Goal: Information Seeking & Learning: Check status

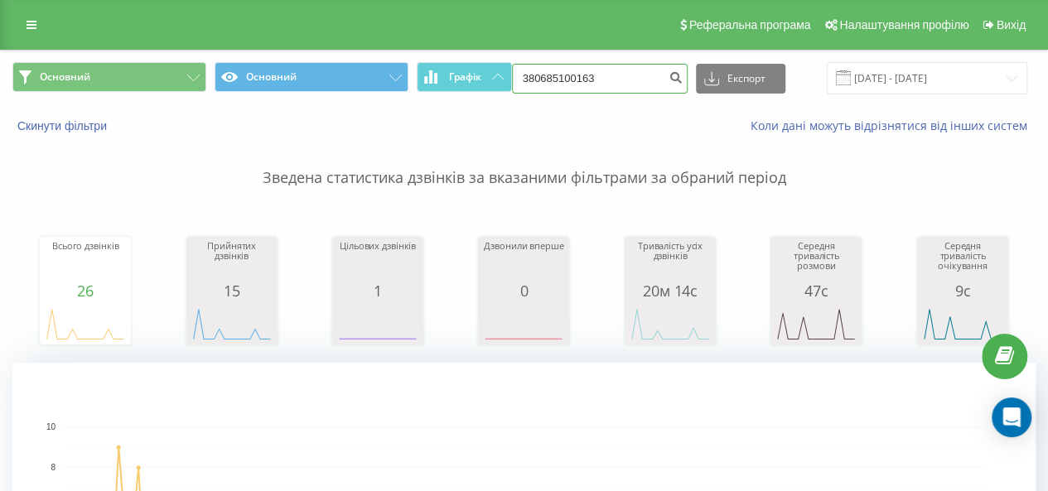
click at [624, 72] on input "380685100163" at bounding box center [600, 79] width 176 height 30
paste input "0672604430"
click at [625, 72] on input "3806851001630672604430" at bounding box center [600, 79] width 176 height 30
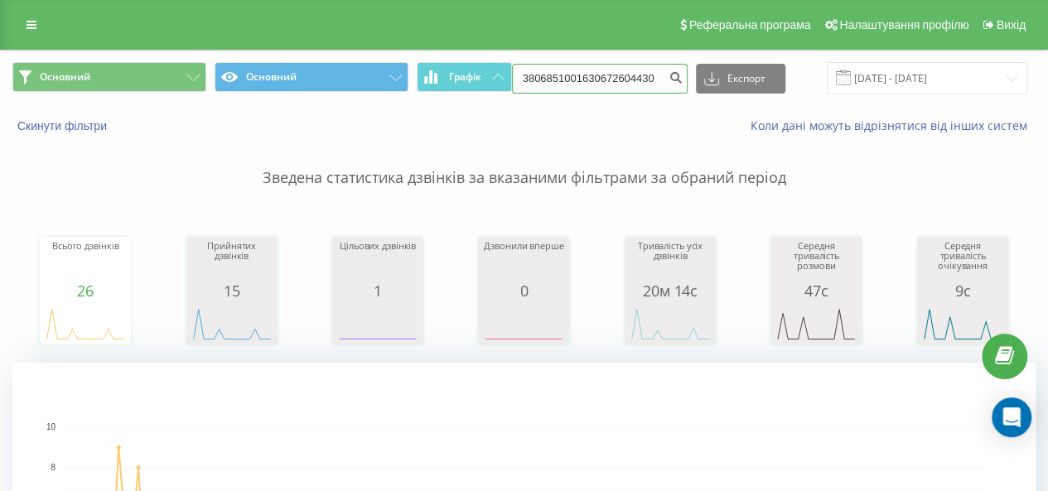
paste input
click at [662, 64] on input "0672604430" at bounding box center [600, 79] width 176 height 30
type input "0672604430"
click at [581, 95] on div "Основний Основний Графік 0672604430 Експорт .csv .xls .xlsx 14.05.2025 - 14.08.…" at bounding box center [524, 78] width 1046 height 55
click at [570, 84] on input "0672604430" at bounding box center [600, 79] width 176 height 30
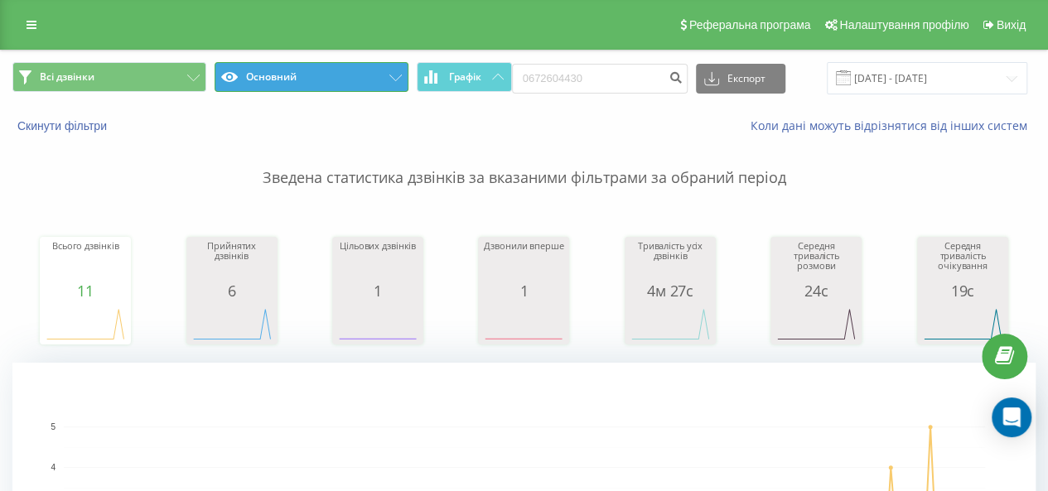
click at [391, 80] on icon at bounding box center [395, 78] width 12 height 7
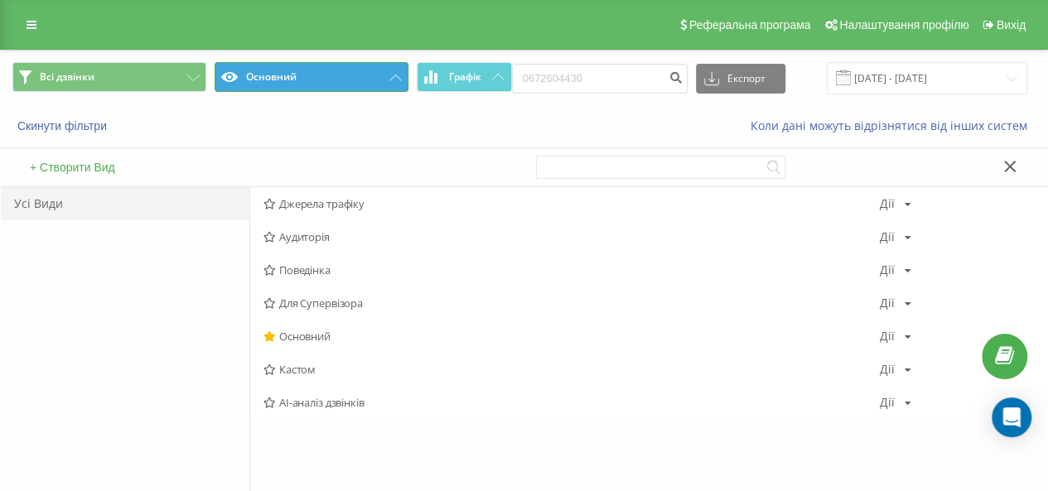
click at [393, 83] on button "Основний" at bounding box center [312, 77] width 194 height 30
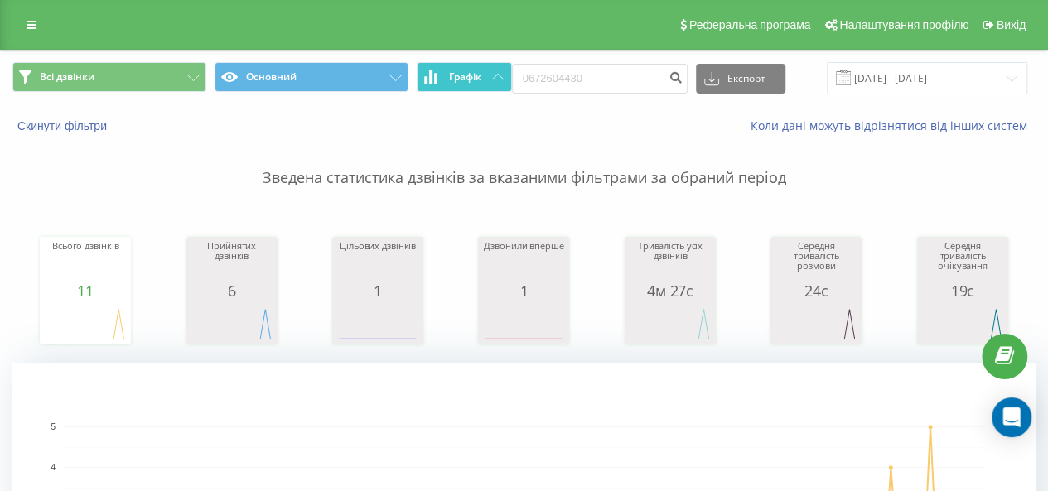
click at [502, 70] on button "Графік" at bounding box center [464, 77] width 95 height 30
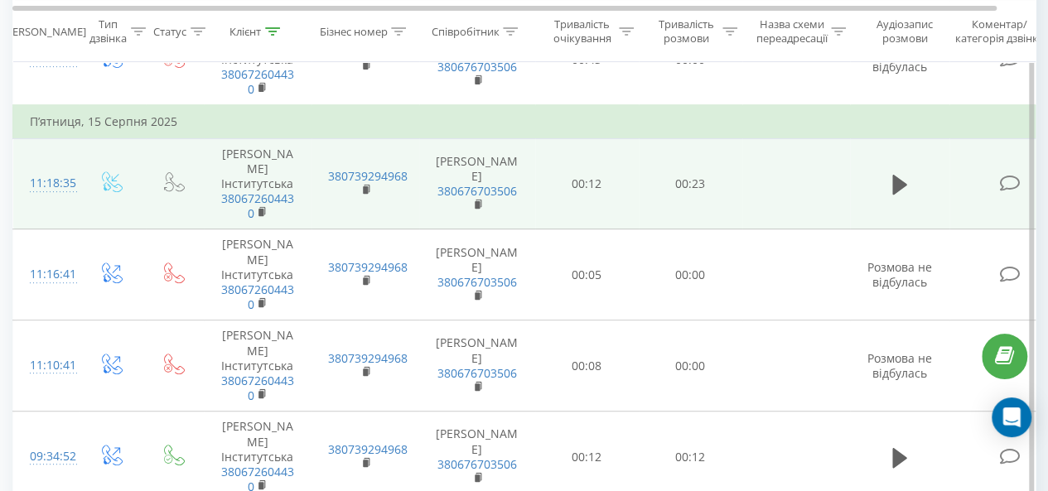
scroll to position [166, 0]
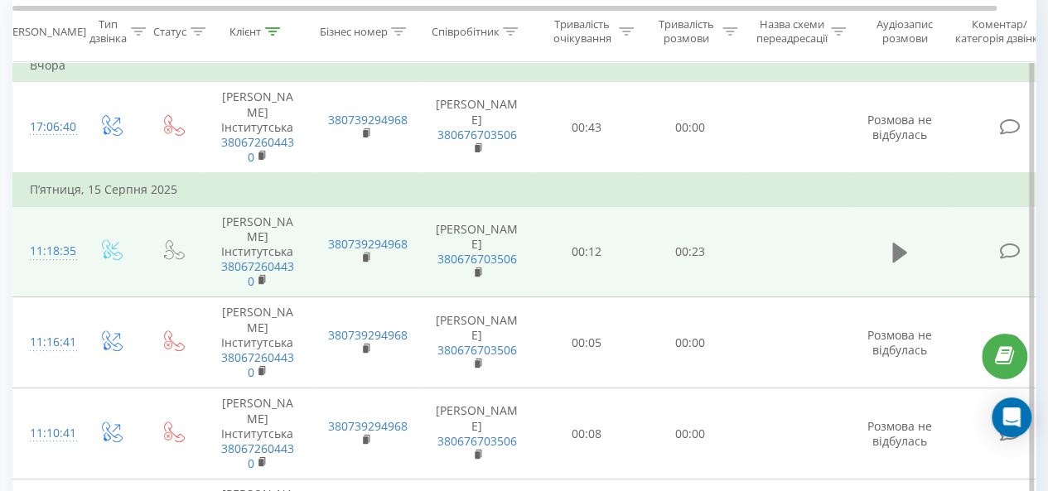
drag, startPoint x: 916, startPoint y: 263, endPoint x: 898, endPoint y: 271, distance: 19.7
click at [913, 264] on td at bounding box center [899, 251] width 99 height 91
click at [893, 263] on icon at bounding box center [899, 253] width 15 height 20
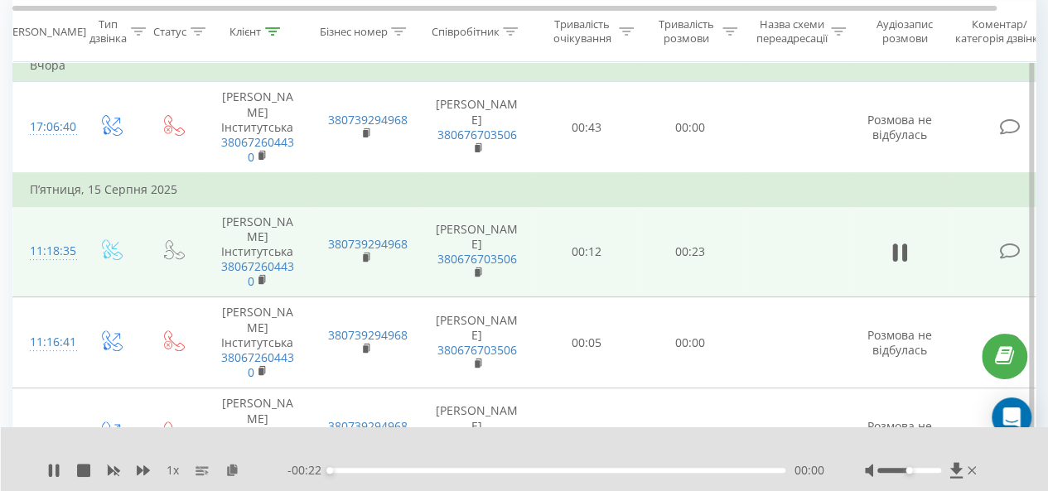
drag, startPoint x: 909, startPoint y: 462, endPoint x: 952, endPoint y: 461, distance: 43.1
click at [970, 461] on div "1 x - 00:22 00:00 00:00" at bounding box center [525, 459] width 1048 height 64
drag, startPoint x: 903, startPoint y: 470, endPoint x: 977, endPoint y: 470, distance: 74.5
click at [979, 470] on div at bounding box center [922, 470] width 115 height 17
click at [570, 466] on div "- 00:13 00:09 00:09" at bounding box center [555, 470] width 536 height 17
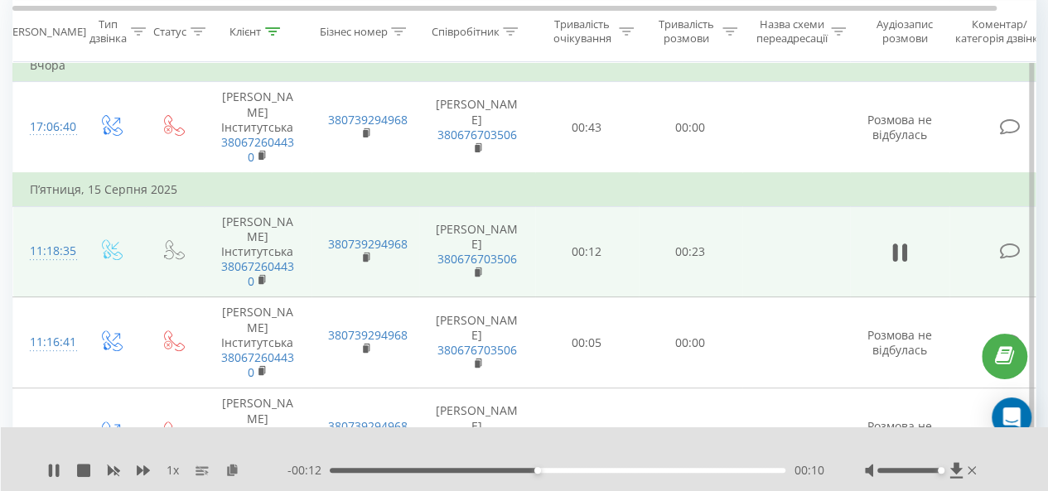
click at [661, 472] on div "00:10" at bounding box center [558, 470] width 456 height 5
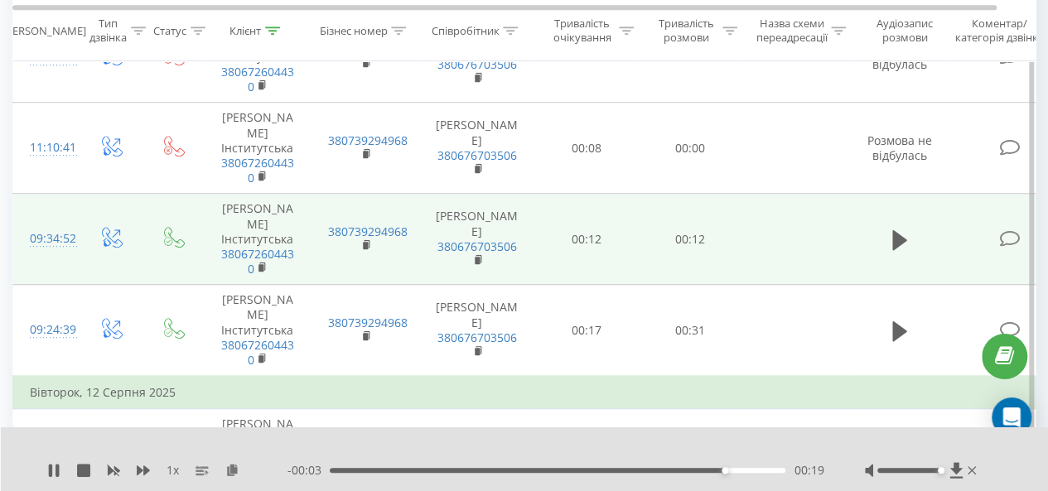
scroll to position [497, 0]
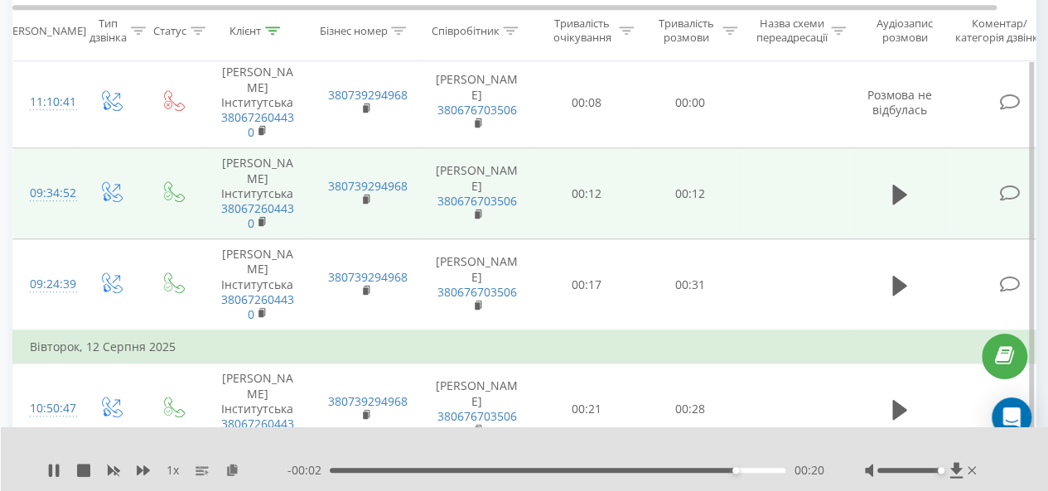
click at [870, 239] on td at bounding box center [899, 193] width 99 height 91
click at [908, 207] on button at bounding box center [899, 194] width 25 height 25
drag, startPoint x: 375, startPoint y: 470, endPoint x: 591, endPoint y: 468, distance: 216.2
click at [469, 468] on div "00:03" at bounding box center [465, 470] width 7 height 7
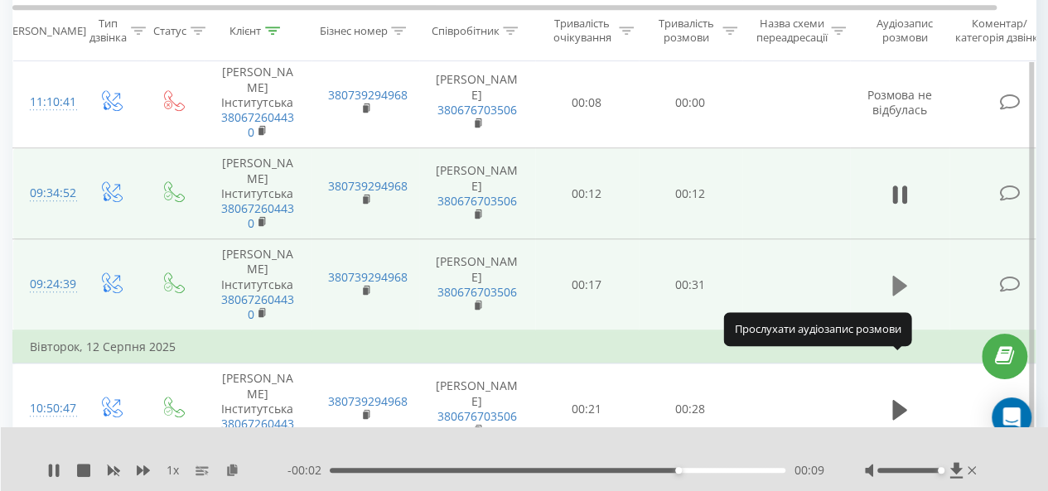
click at [904, 295] on icon at bounding box center [899, 285] width 15 height 20
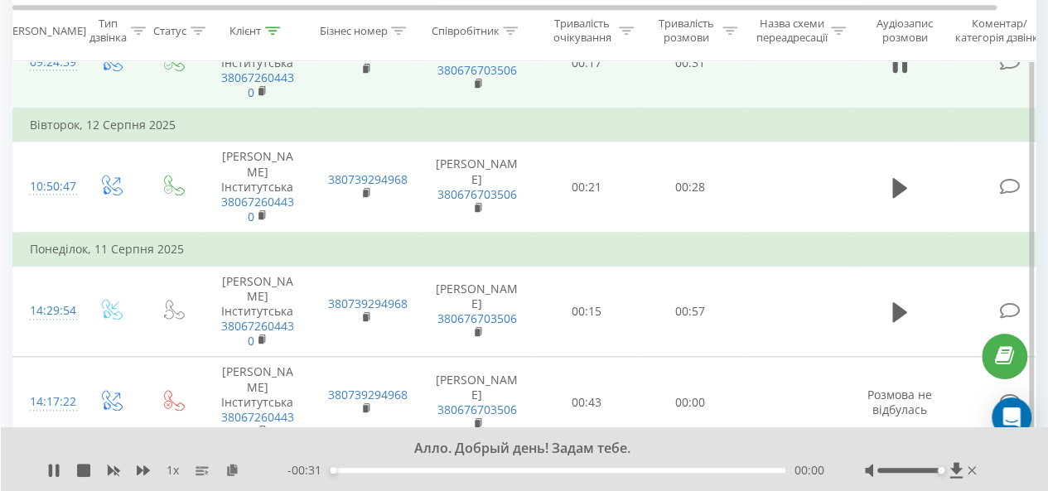
scroll to position [745, 0]
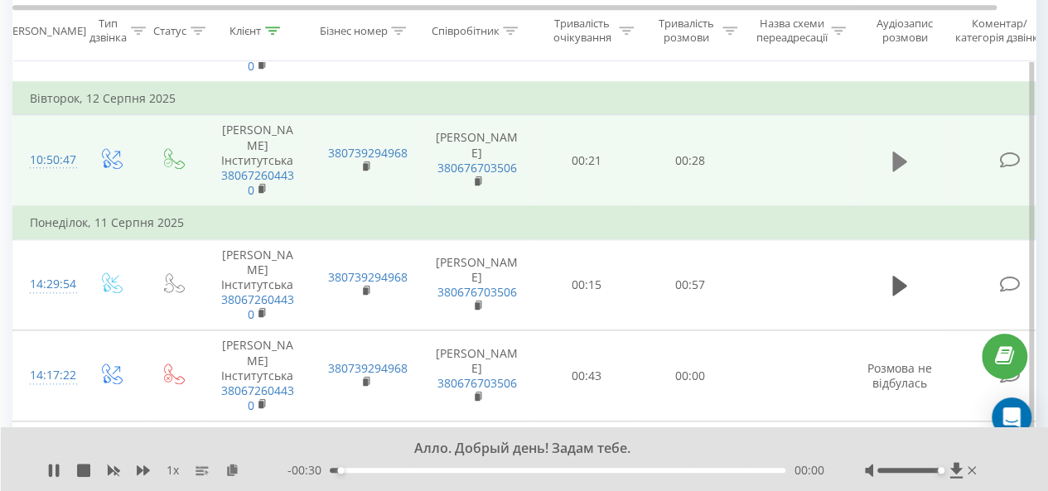
click at [887, 174] on button at bounding box center [899, 161] width 25 height 25
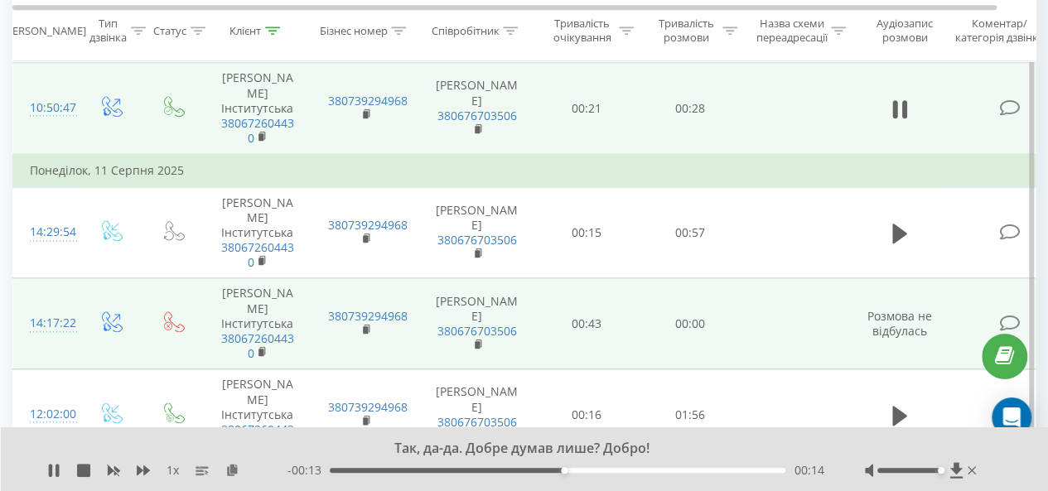
scroll to position [828, 0]
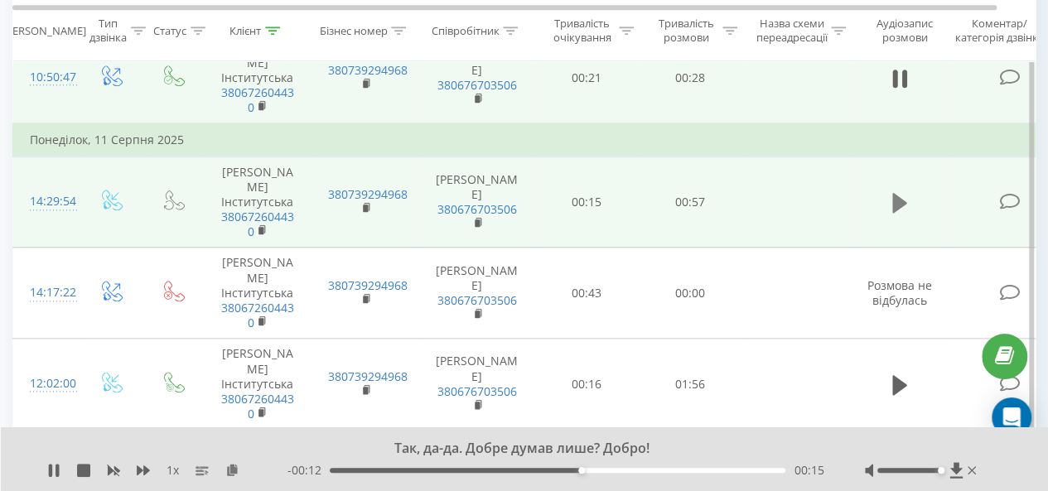
click at [895, 213] on icon at bounding box center [899, 203] width 15 height 20
drag, startPoint x: 335, startPoint y: 470, endPoint x: 515, endPoint y: 462, distance: 179.9
click at [515, 467] on div "00:23" at bounding box center [516, 470] width 7 height 7
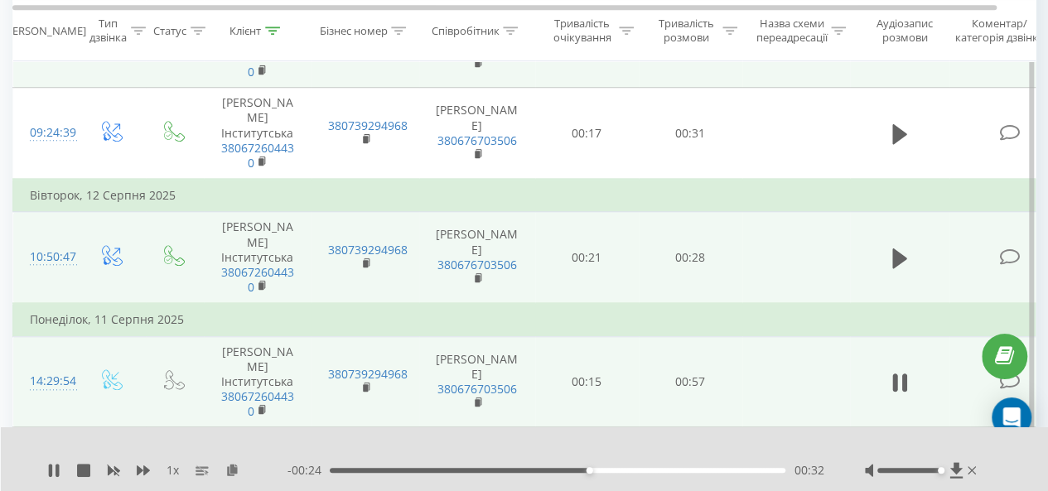
scroll to position [663, 0]
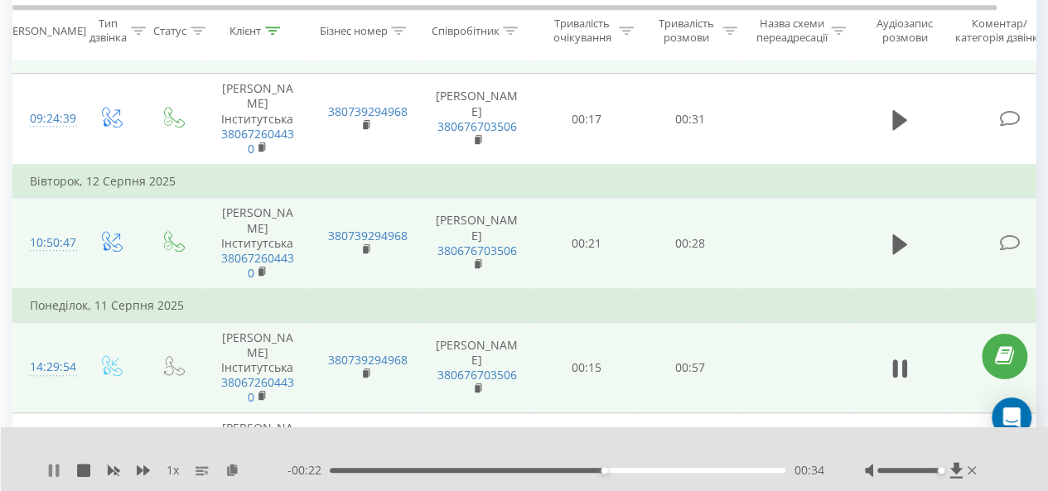
click at [47, 471] on icon at bounding box center [53, 470] width 13 height 13
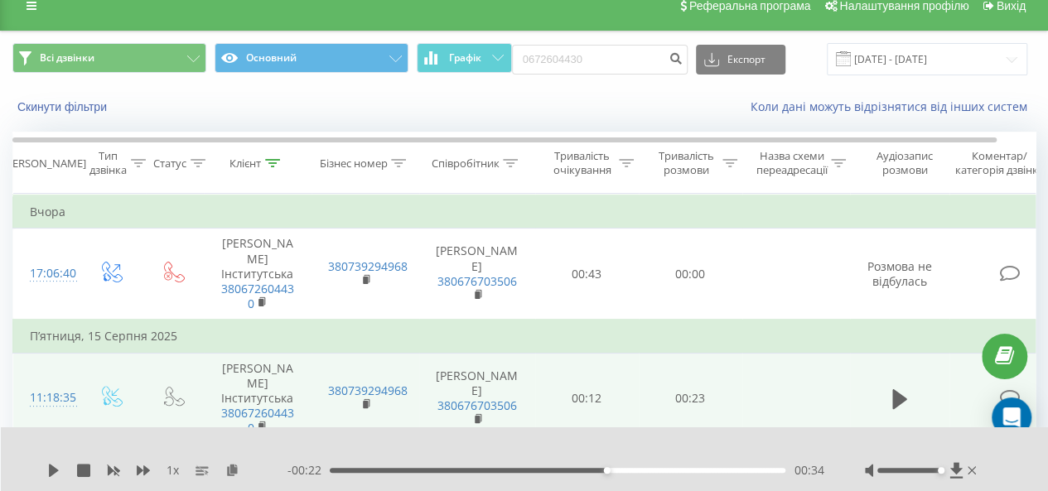
scroll to position [0, 0]
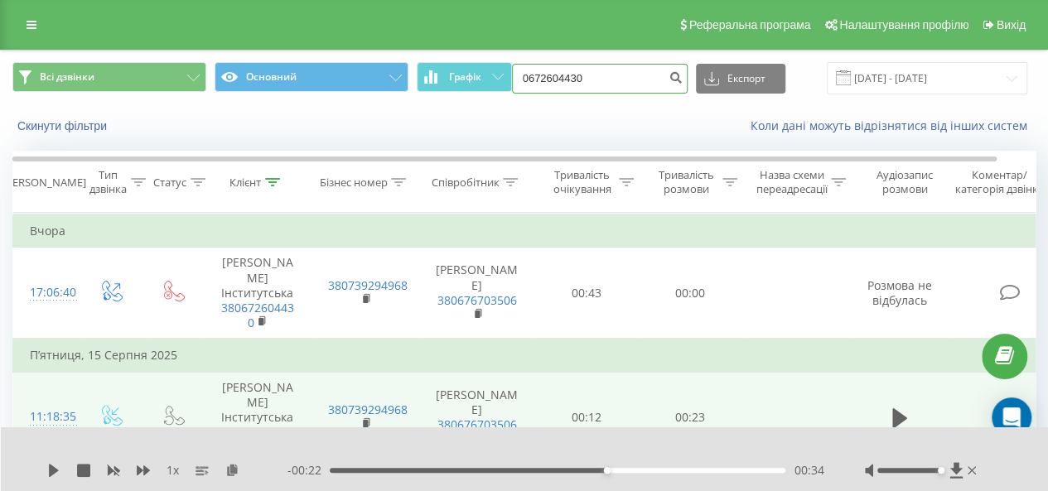
drag, startPoint x: 666, startPoint y: 65, endPoint x: 647, endPoint y: 69, distance: 19.5
click at [664, 65] on input "0672604430" at bounding box center [600, 79] width 176 height 30
drag, startPoint x: 636, startPoint y: 72, endPoint x: 494, endPoint y: 75, distance: 141.7
click at [497, 74] on div "Всі дзвінки Основний Графік 0672604430 Експорт .csv .xls .xlsx 20.05.2025 - 20.…" at bounding box center [523, 78] width 1023 height 32
paste input "+38 (095) 698 48 53"
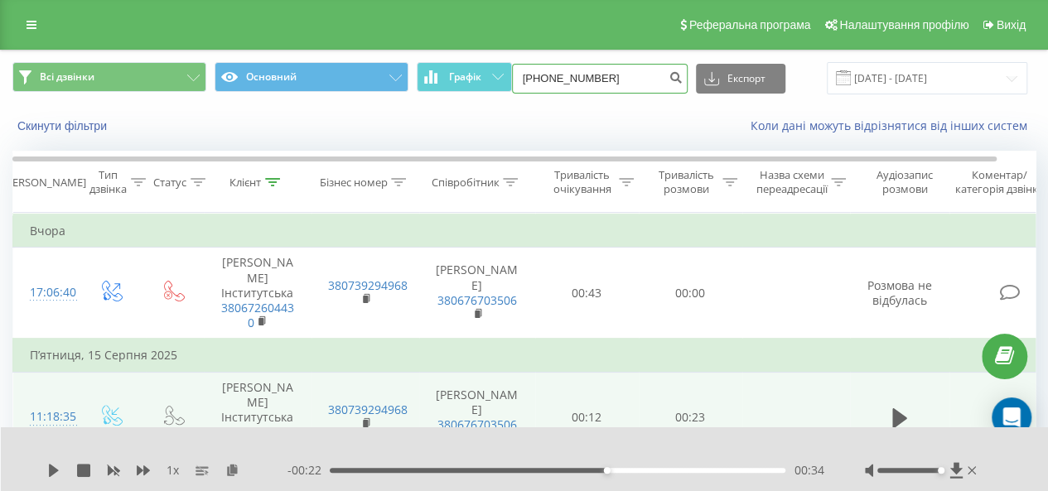
click at [644, 79] on input "+38 (095) 698 48 53" at bounding box center [600, 79] width 176 height 30
type input "+38 (095) 698 48 53"
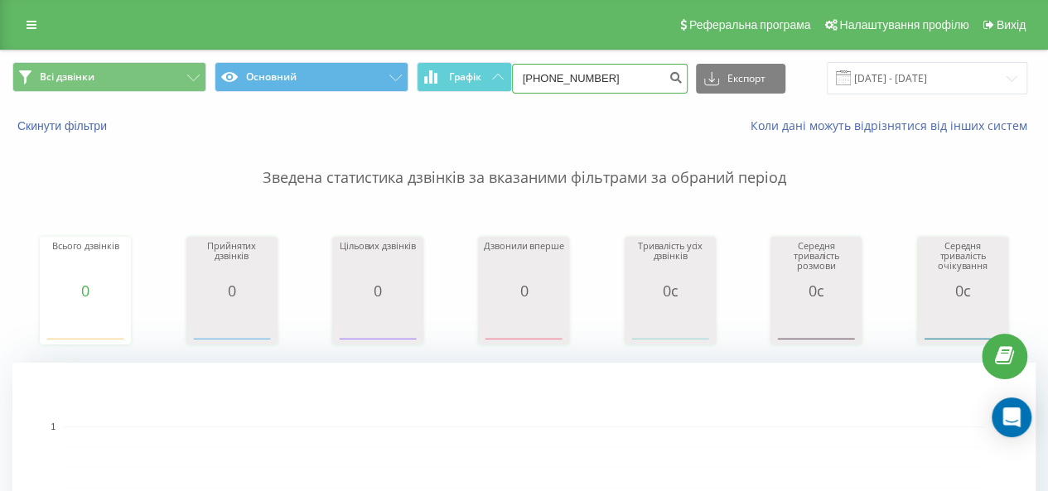
drag, startPoint x: 627, startPoint y: 78, endPoint x: 610, endPoint y: 80, distance: 17.6
click at [628, 78] on input "+38(095)6984853" at bounding box center [600, 79] width 176 height 30
click at [565, 76] on input "+38(095)6984853" at bounding box center [600, 79] width 176 height 30
click at [570, 76] on input "+38(095)6984853" at bounding box center [600, 79] width 176 height 30
click at [552, 80] on input "+38(0956984853" at bounding box center [600, 79] width 176 height 30
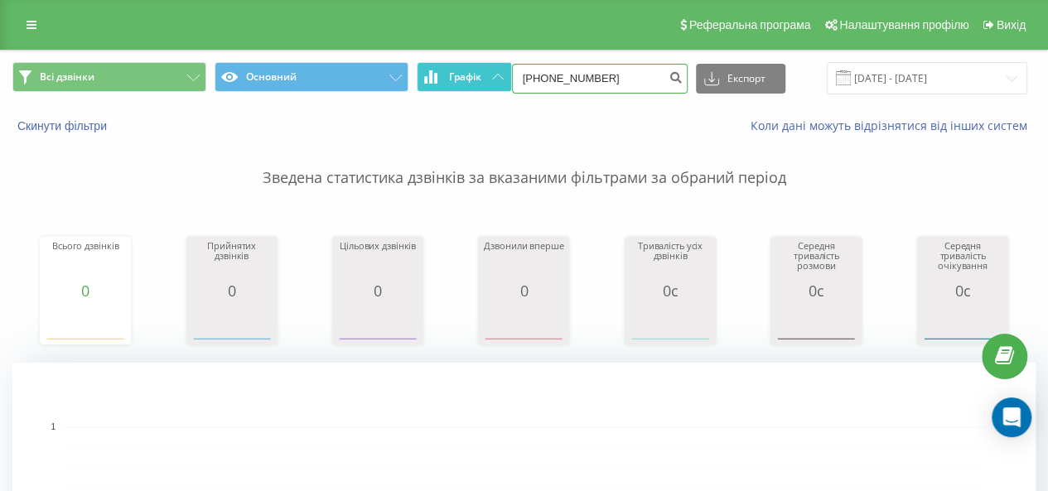
type input "[PHONE_NUMBER]"
click at [538, 75] on input "[PHONE_NUMBER]" at bounding box center [600, 79] width 176 height 30
click at [548, 74] on input "[PHONE_NUMBER]" at bounding box center [600, 79] width 176 height 30
type input "0956984853"
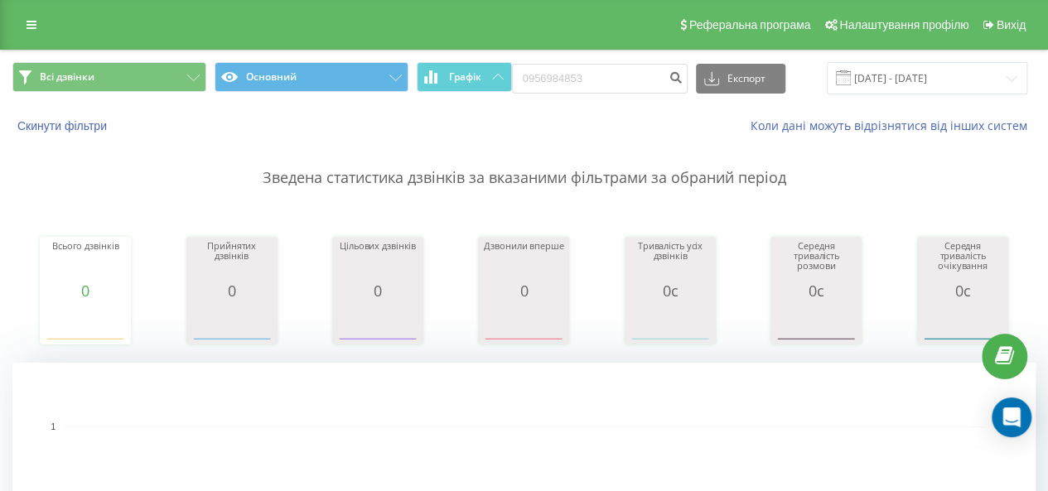
drag, startPoint x: 594, startPoint y: 94, endPoint x: 658, endPoint y: 89, distance: 64.0
click at [593, 94] on div "Всі дзвінки Основний Графік 0956984853 Експорт .csv .xls .xlsx [DATE] - [DATE]" at bounding box center [524, 78] width 1046 height 55
drag, startPoint x: 663, startPoint y: 84, endPoint x: 673, endPoint y: 80, distance: 11.3
click at [669, 82] on form "0956984853" at bounding box center [600, 79] width 176 height 30
click at [591, 66] on input "0956984853" at bounding box center [600, 79] width 176 height 30
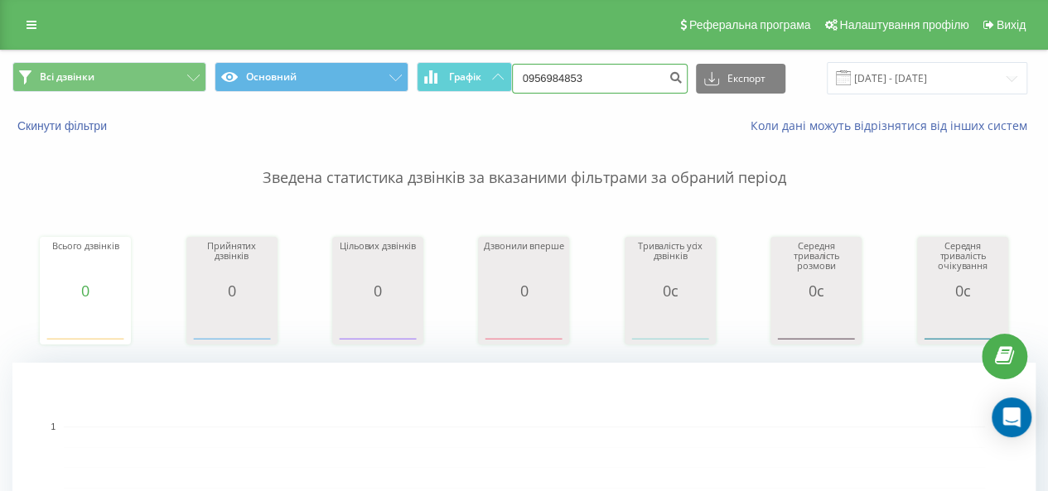
click at [562, 80] on input "0956984853" at bounding box center [600, 79] width 176 height 30
paste input "+38 (095) 698 48"
click at [550, 79] on input "[PHONE_NUMBER]" at bounding box center [600, 79] width 176 height 30
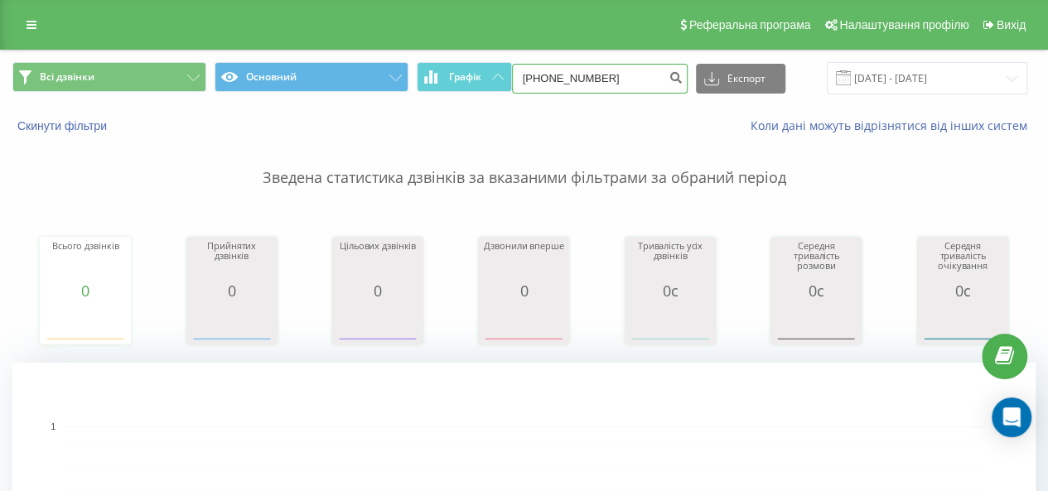
click at [570, 74] on input "[PHONE_NUMBER]" at bounding box center [600, 79] width 176 height 30
click at [573, 75] on input "[PHONE_NUMBER]" at bounding box center [600, 79] width 176 height 30
click at [552, 79] on input "+38(095698 48 53" at bounding box center [600, 79] width 176 height 30
click at [586, 78] on input "[PHONE_NUMBER]" at bounding box center [600, 79] width 176 height 30
click at [598, 74] on input "[PHONE_NUMBER]" at bounding box center [600, 79] width 176 height 30
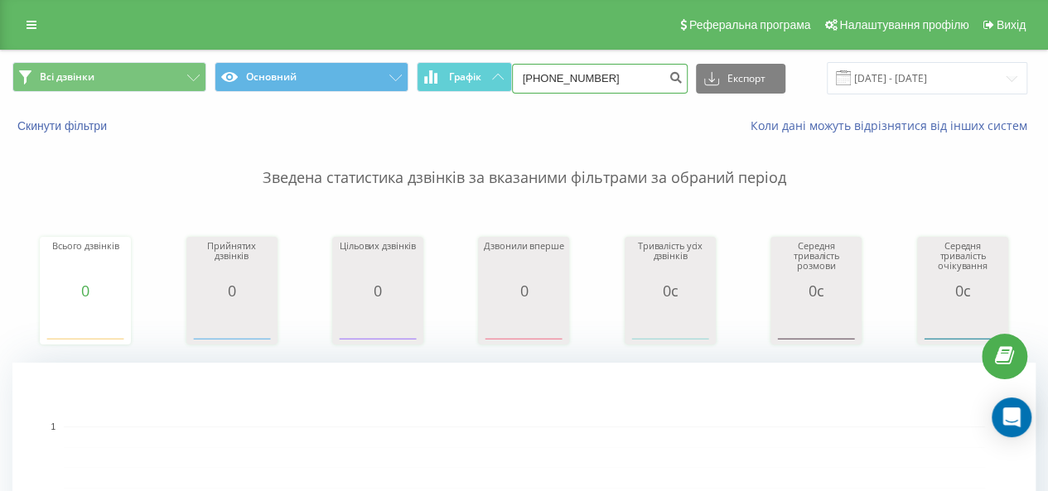
click at [536, 79] on input "[PHONE_NUMBER]" at bounding box center [600, 79] width 176 height 30
type input "[PHONE_NUMBER]"
drag, startPoint x: 609, startPoint y: 83, endPoint x: 489, endPoint y: 79, distance: 119.3
click at [489, 79] on div "Всі дзвінки Основний Графік [PHONE_NUMBER] Експорт .csv .xls .xlsx [DATE] - [DA…" at bounding box center [523, 78] width 1023 height 32
click at [668, 120] on div "Коли дані можуть відрізнятися вiд інших систем" at bounding box center [719, 126] width 653 height 17
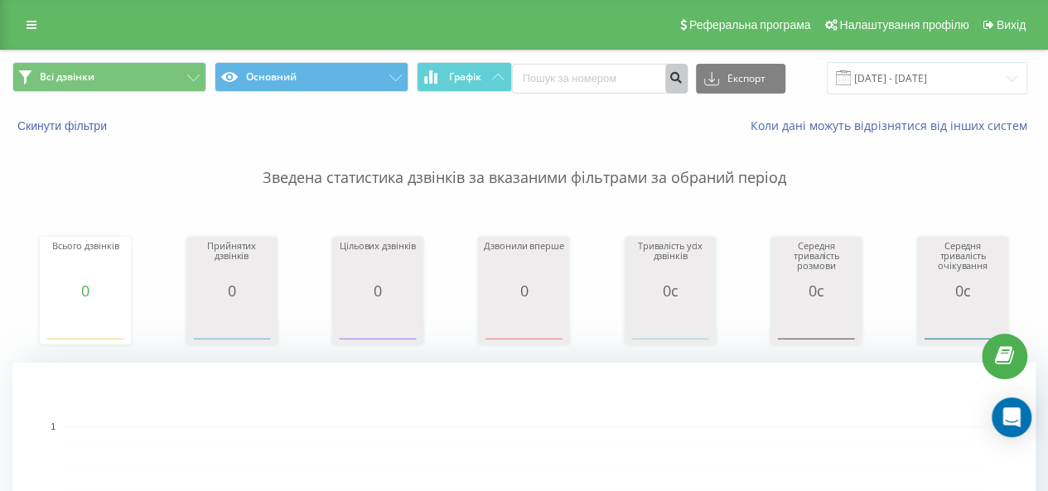
click at [675, 72] on icon "submit" at bounding box center [676, 75] width 14 height 10
click at [609, 89] on input at bounding box center [600, 79] width 176 height 30
click at [509, 77] on button "Графік" at bounding box center [464, 77] width 95 height 30
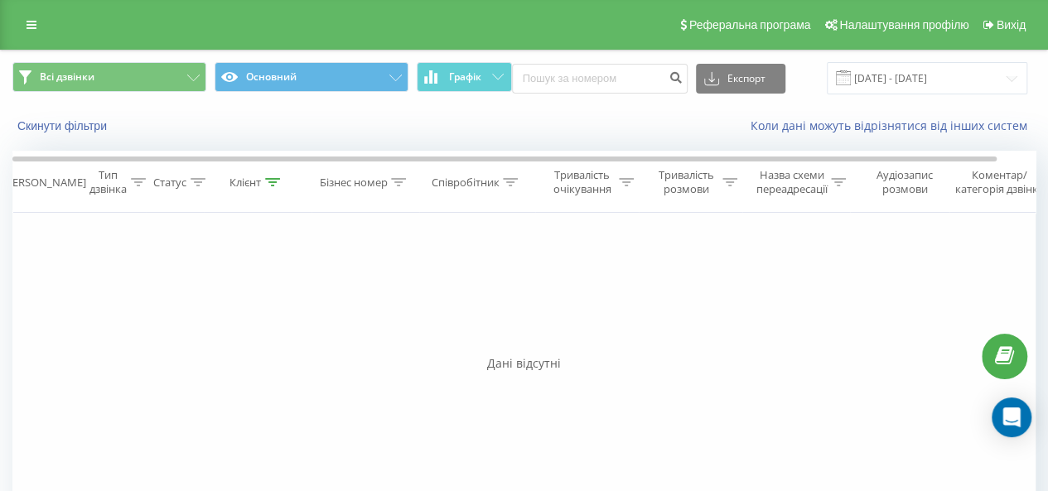
click at [471, 186] on div "Співробітник" at bounding box center [465, 183] width 68 height 14
click at [448, 292] on input "text" at bounding box center [477, 301] width 146 height 29
click button "OK" at bounding box center [512, 334] width 70 height 21
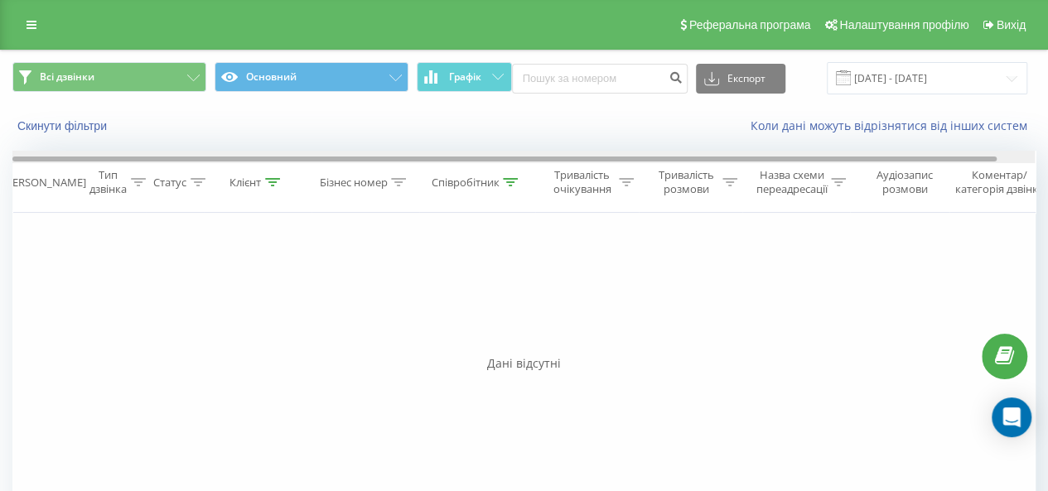
click at [517, 160] on div at bounding box center [523, 157] width 1022 height 12
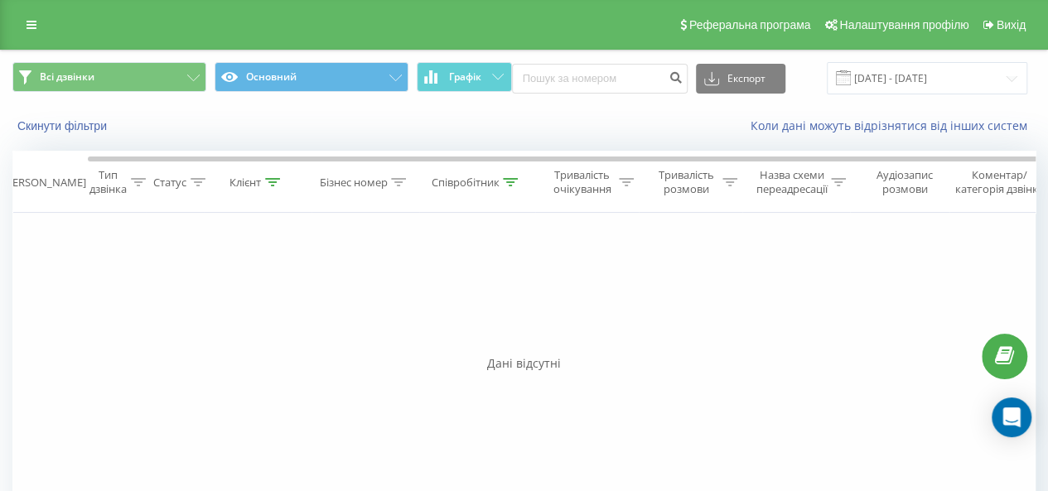
scroll to position [0, 38]
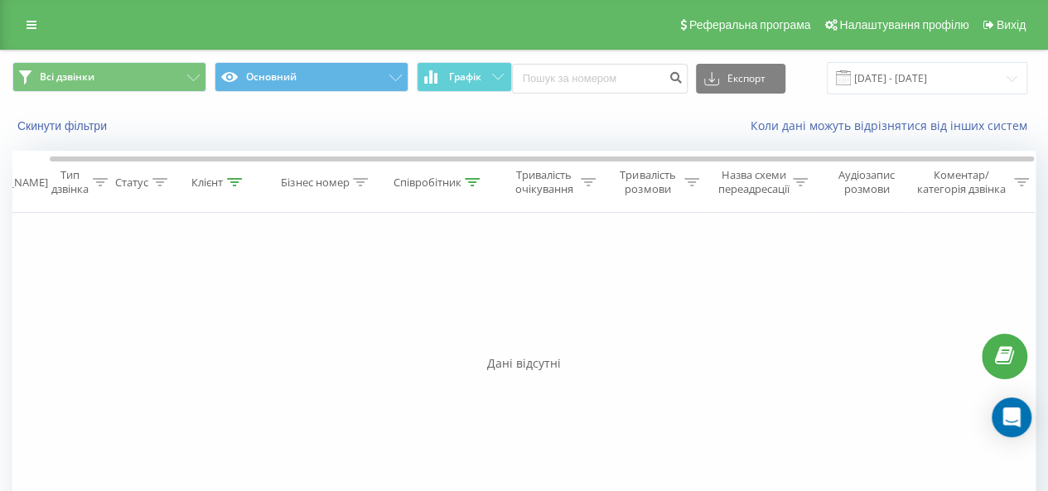
click at [517, 172] on div "Тривалість очікування" at bounding box center [543, 182] width 65 height 28
click at [458, 186] on div "Співробітник" at bounding box center [427, 183] width 68 height 14
click at [480, 279] on form "Містить скрип Скасувати OK" at bounding box center [439, 300] width 146 height 106
click at [456, 301] on input "скрип" at bounding box center [439, 301] width 146 height 29
type input "с"
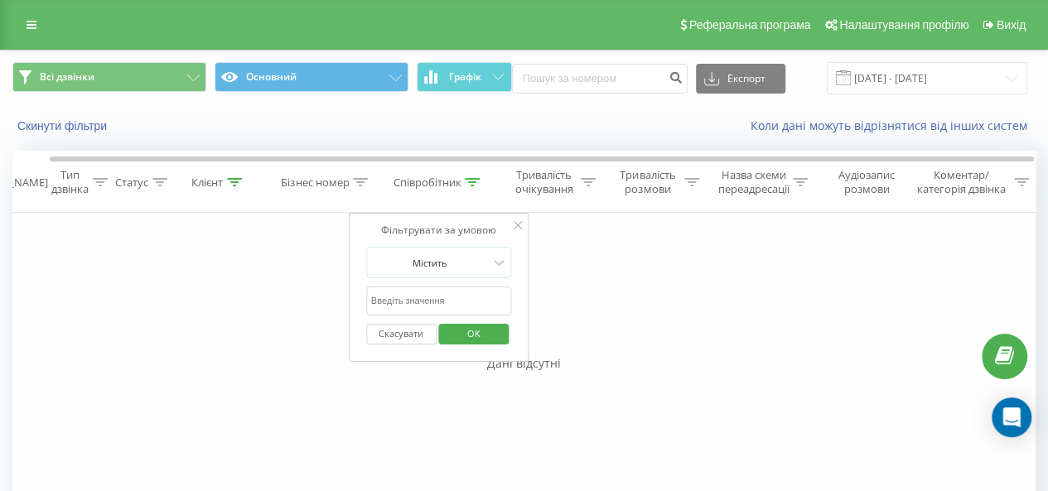
click at [509, 224] on div "Фільтрувати за умовою" at bounding box center [439, 230] width 146 height 17
click at [515, 223] on icon at bounding box center [518, 225] width 8 height 8
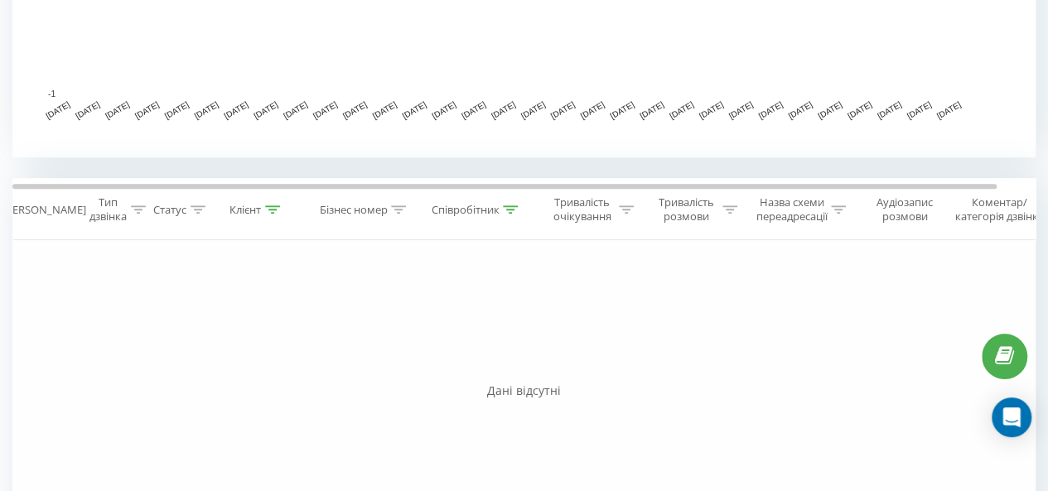
scroll to position [580, 0]
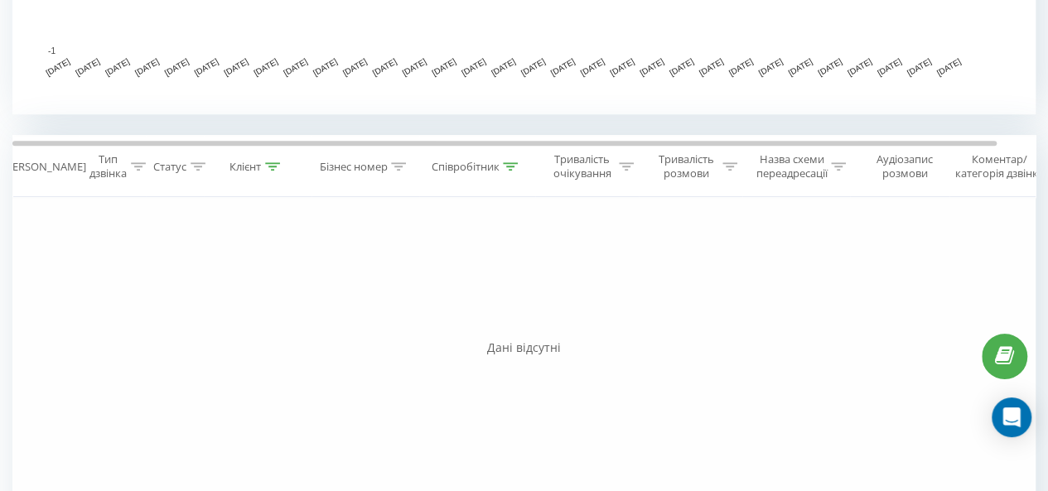
click at [477, 163] on div "Співробітник" at bounding box center [465, 167] width 68 height 14
click at [499, 281] on input "скрип" at bounding box center [477, 285] width 146 height 29
type input "с"
click at [441, 323] on button "Скасувати" at bounding box center [439, 318] width 70 height 21
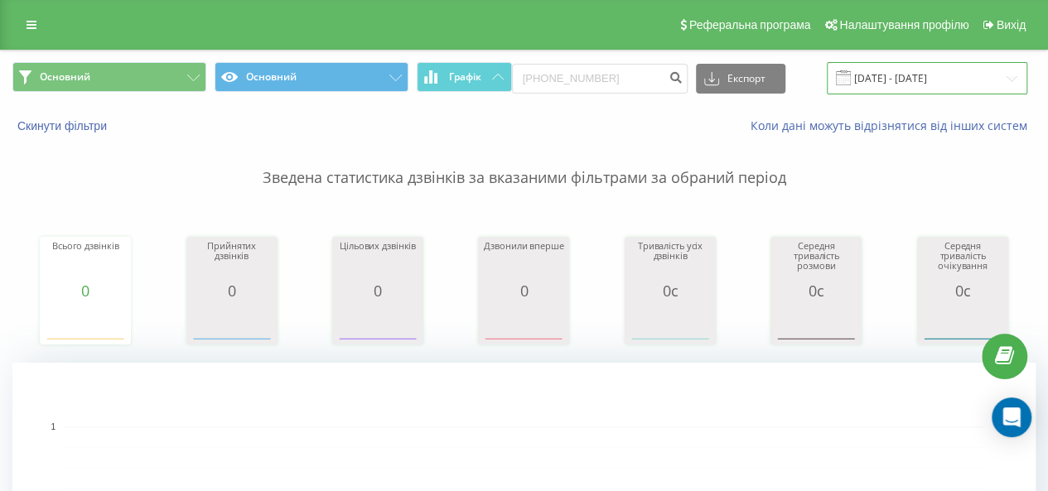
click at [922, 92] on input "[DATE] - [DATE]" at bounding box center [927, 78] width 200 height 32
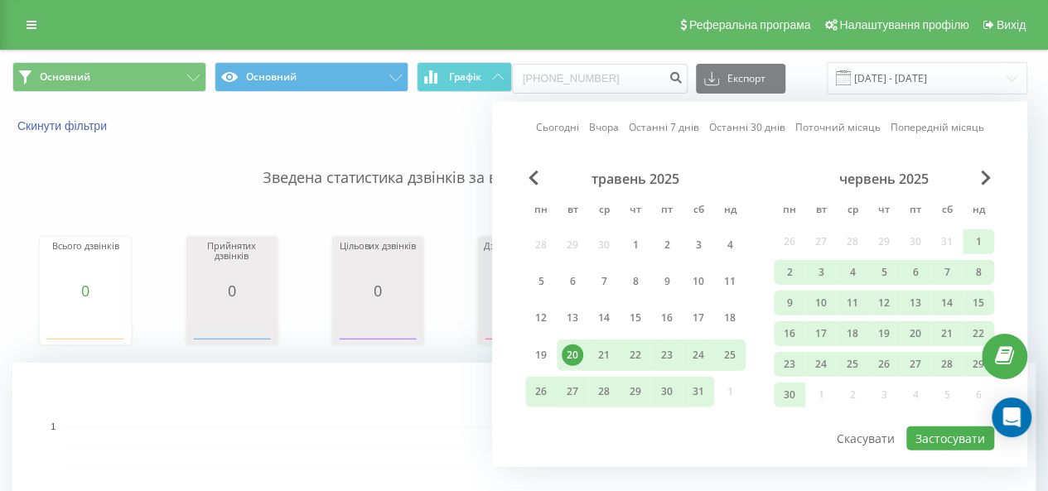
drag, startPoint x: 868, startPoint y: 120, endPoint x: 875, endPoint y: 129, distance: 11.3
click at [868, 120] on link "Поточний місяць" at bounding box center [837, 127] width 85 height 16
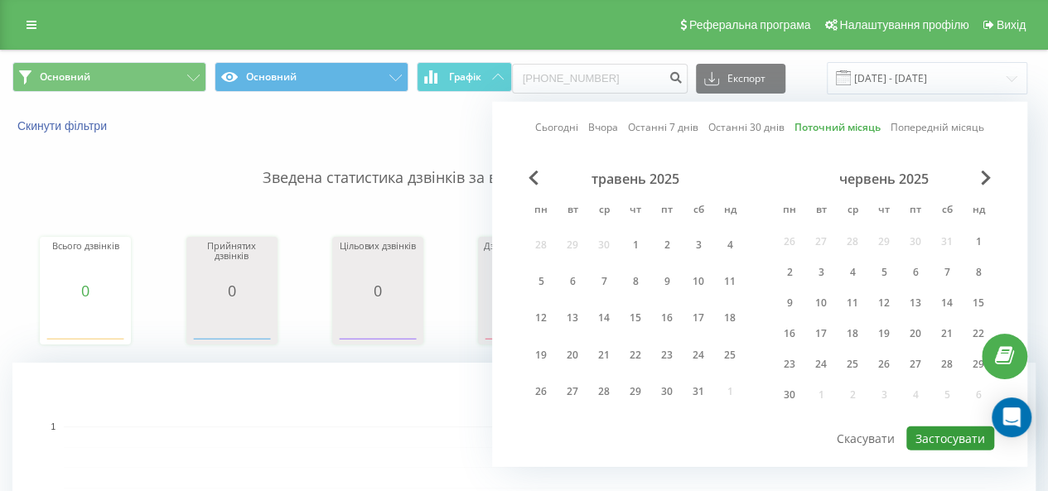
click at [933, 430] on button "Застосувати" at bounding box center [950, 439] width 88 height 24
type input "[DATE] - [DATE]"
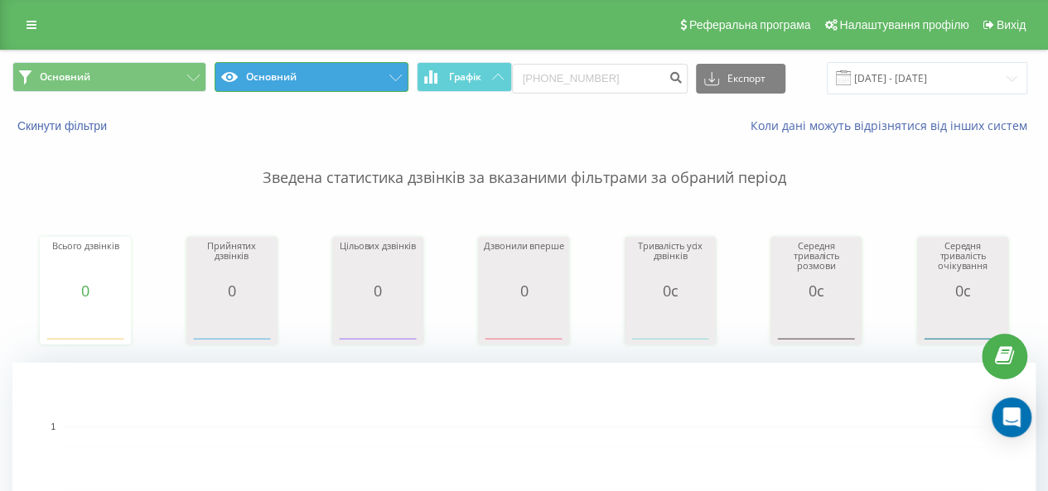
click at [390, 82] on button "Основний" at bounding box center [312, 77] width 194 height 30
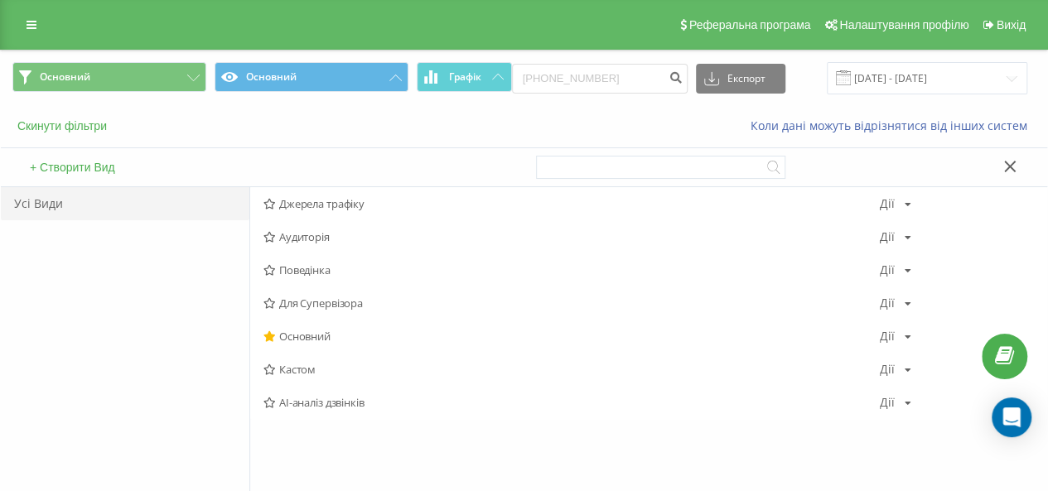
click at [58, 128] on button "Скинути фільтри" at bounding box center [63, 125] width 103 height 15
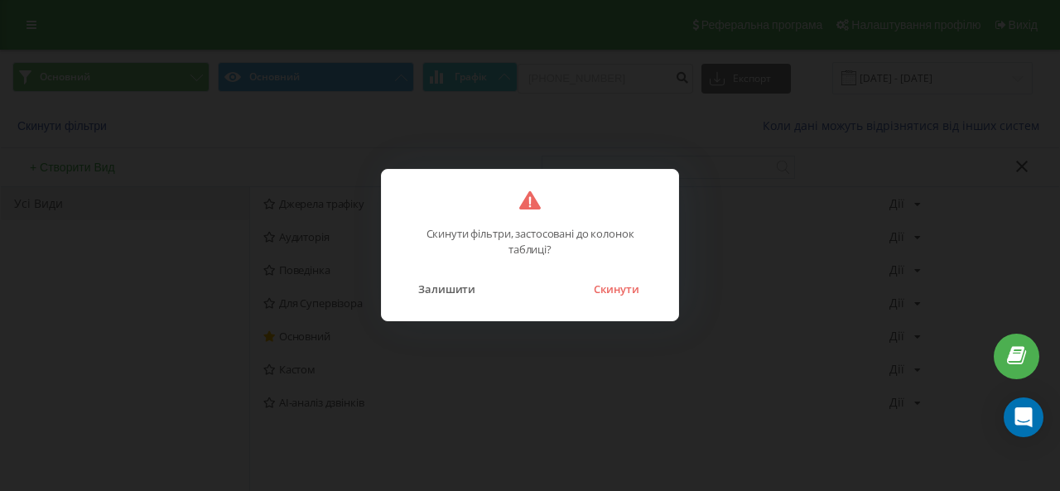
click at [633, 292] on button "Скинути" at bounding box center [617, 289] width 62 height 22
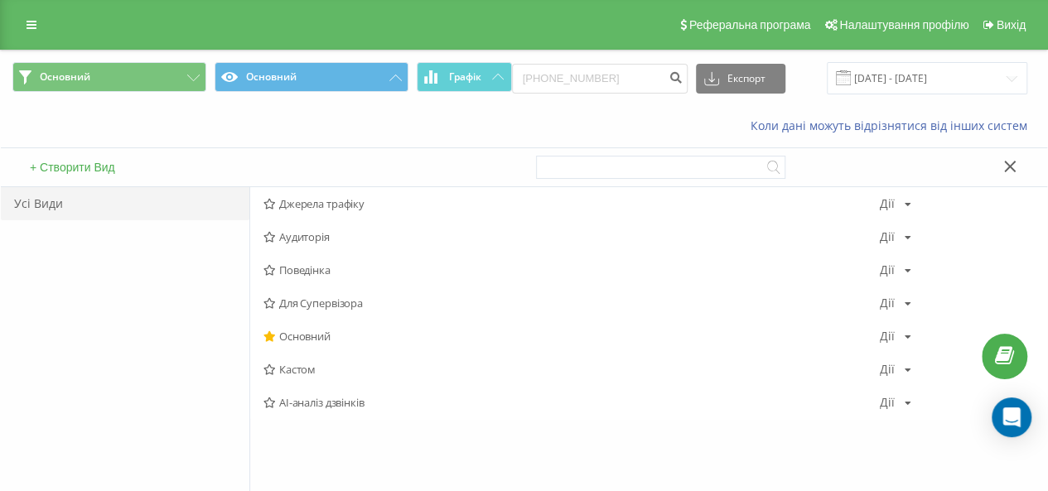
click at [1007, 171] on icon at bounding box center [1010, 167] width 12 height 12
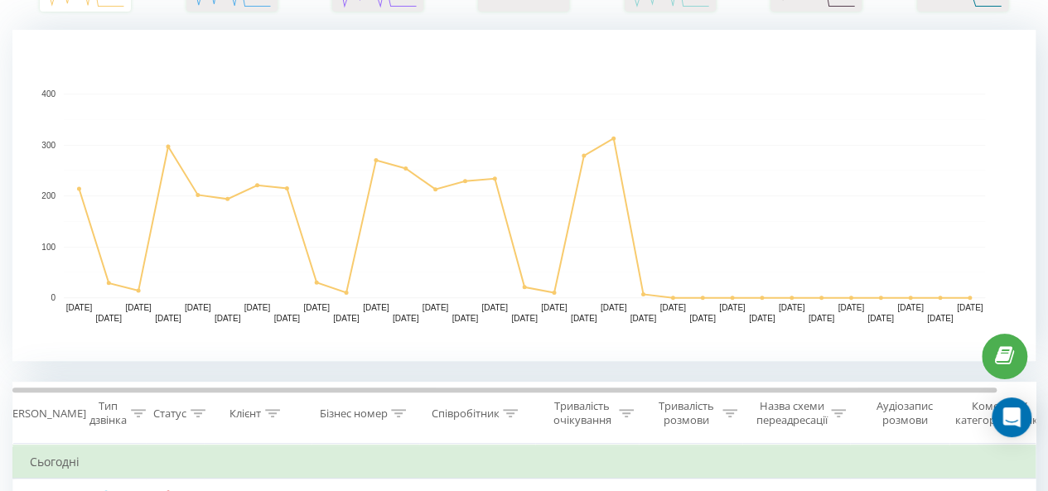
scroll to position [663, 0]
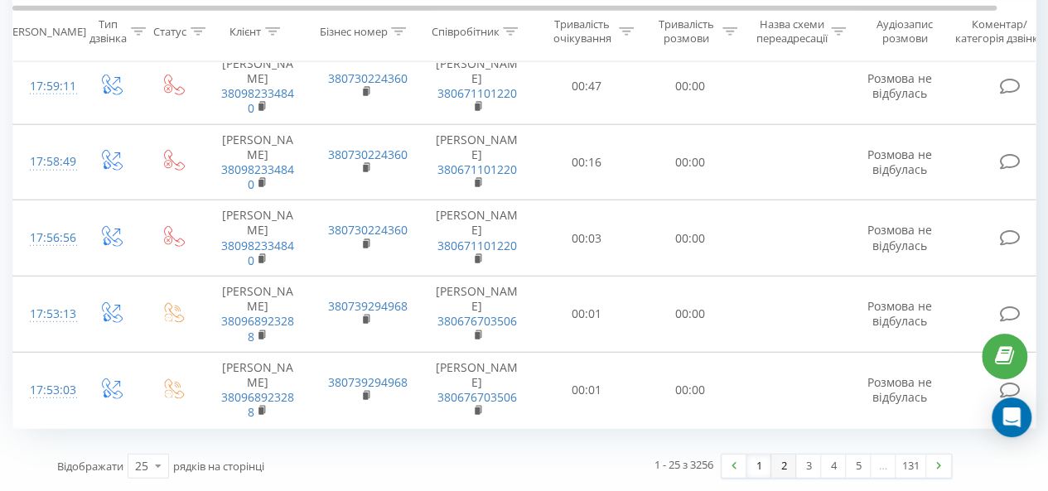
click at [782, 471] on link "2" at bounding box center [783, 466] width 25 height 23
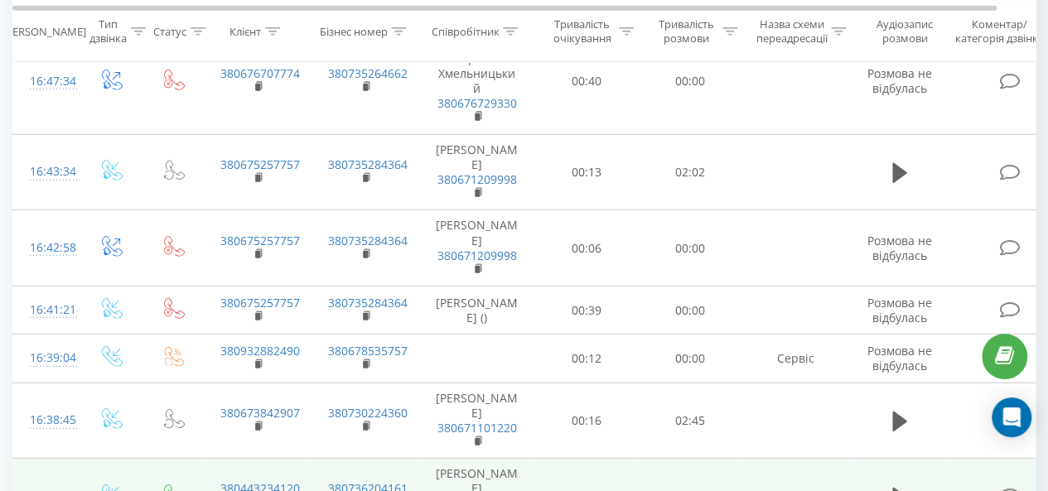
scroll to position [2250, 0]
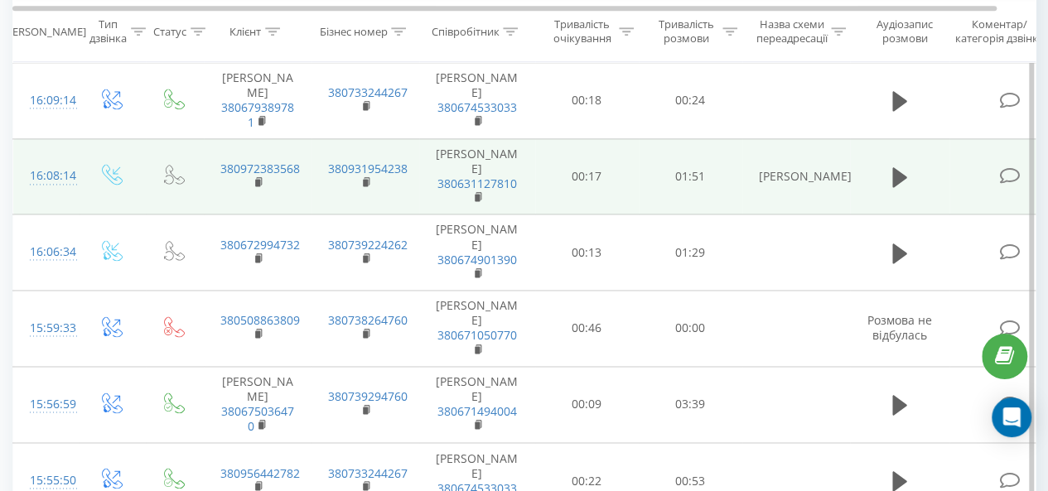
scroll to position [1169, 0]
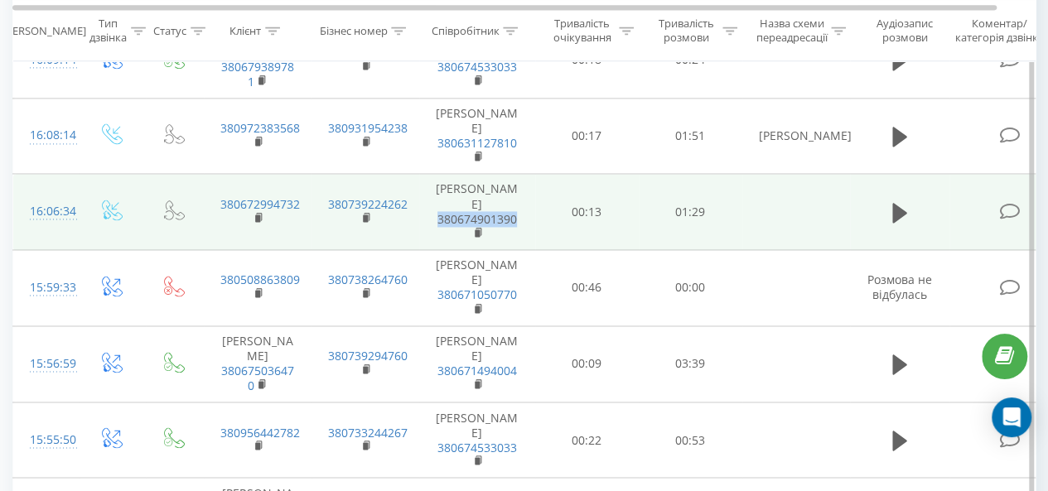
drag, startPoint x: 519, startPoint y: 218, endPoint x: 436, endPoint y: 220, distance: 82.9
click at [436, 220] on td "Анна Скрипнюк 380674901390" at bounding box center [477, 212] width 116 height 76
copy link "380674901390"
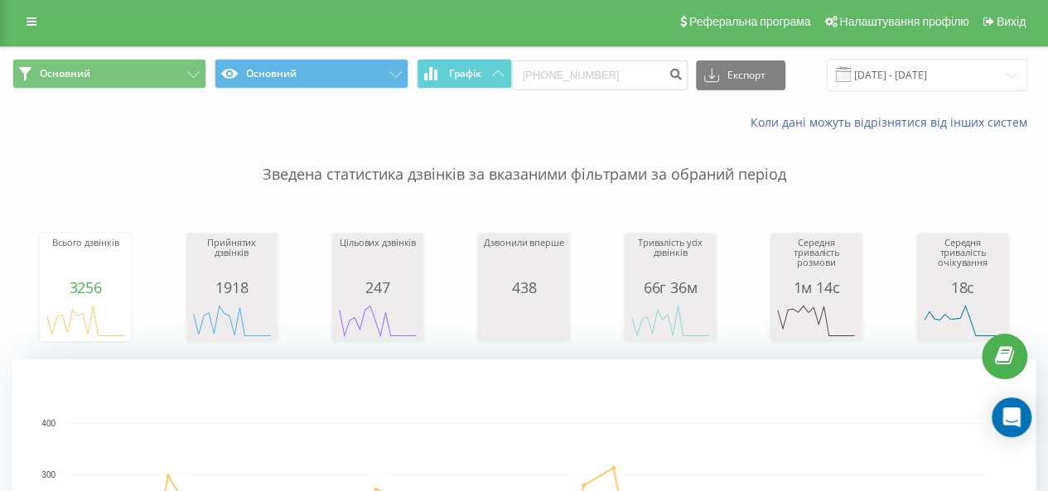
scroll to position [0, 0]
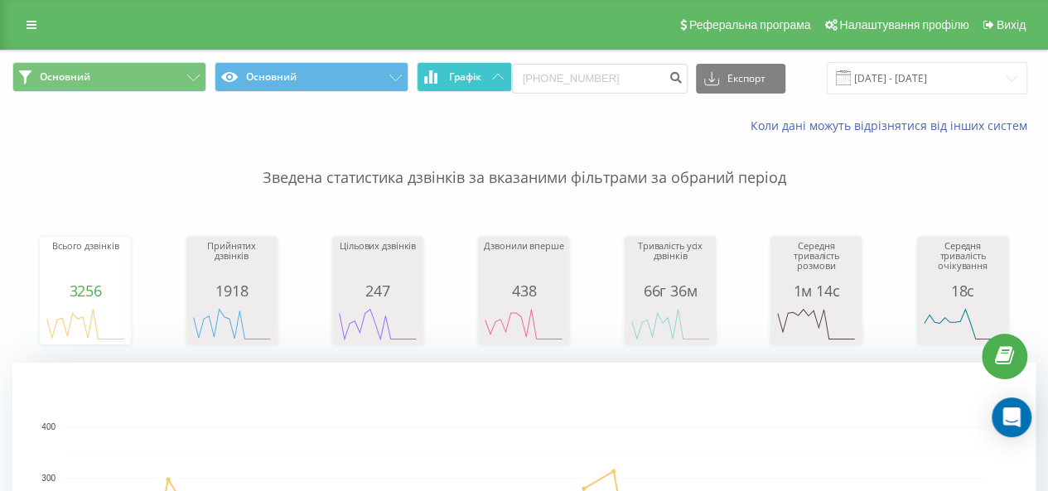
click at [490, 82] on button "Графік" at bounding box center [464, 77] width 95 height 30
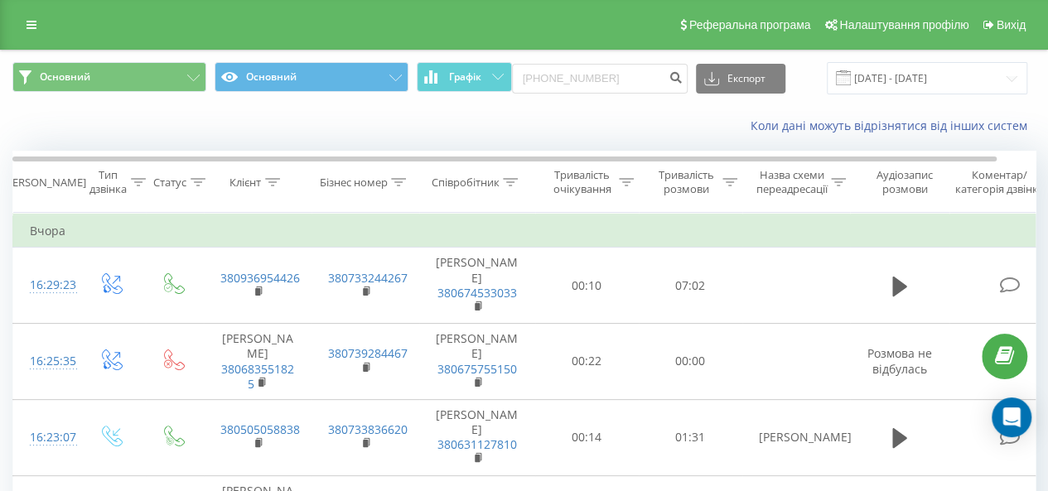
click at [511, 183] on icon at bounding box center [510, 182] width 15 height 8
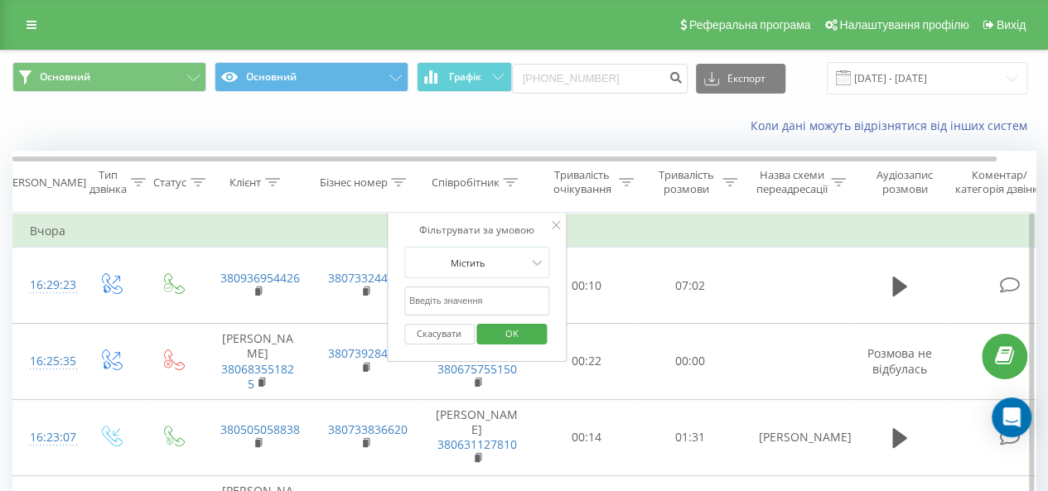
click at [467, 293] on input "text" at bounding box center [477, 301] width 146 height 29
paste input "380674901390"
click at [526, 332] on span "OK" at bounding box center [512, 334] width 46 height 26
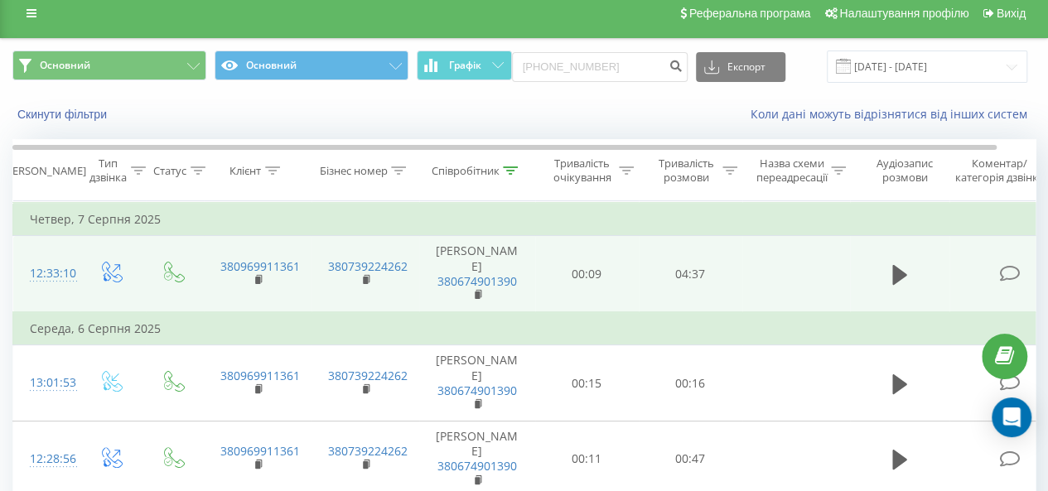
scroll to position [83, 0]
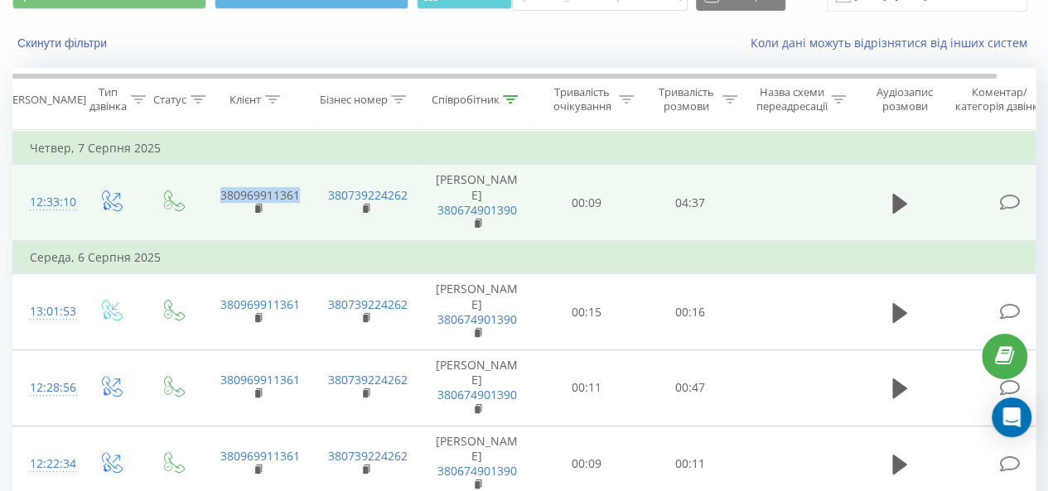
drag, startPoint x: 298, startPoint y: 195, endPoint x: 220, endPoint y: 193, distance: 77.9
click at [220, 193] on td "380969911361" at bounding box center [258, 203] width 108 height 76
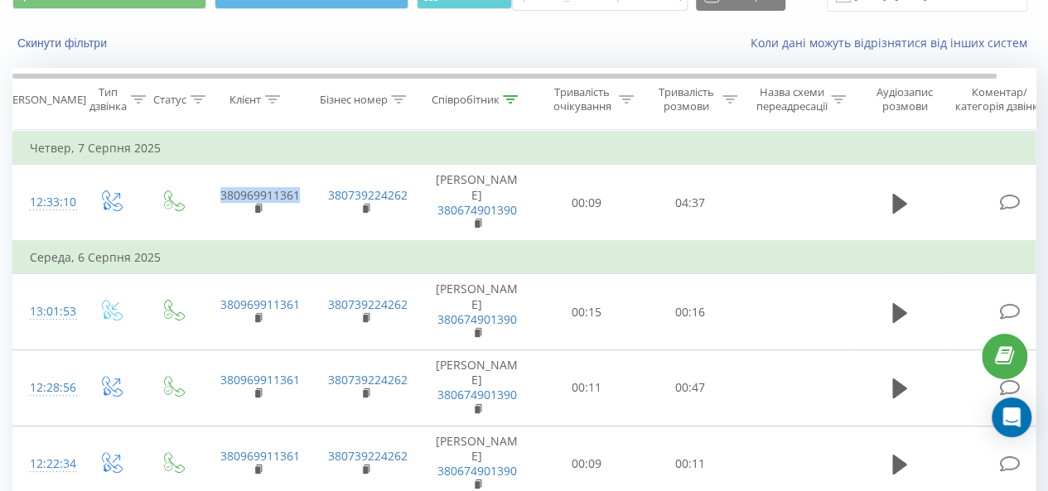
copy link "380969911361"
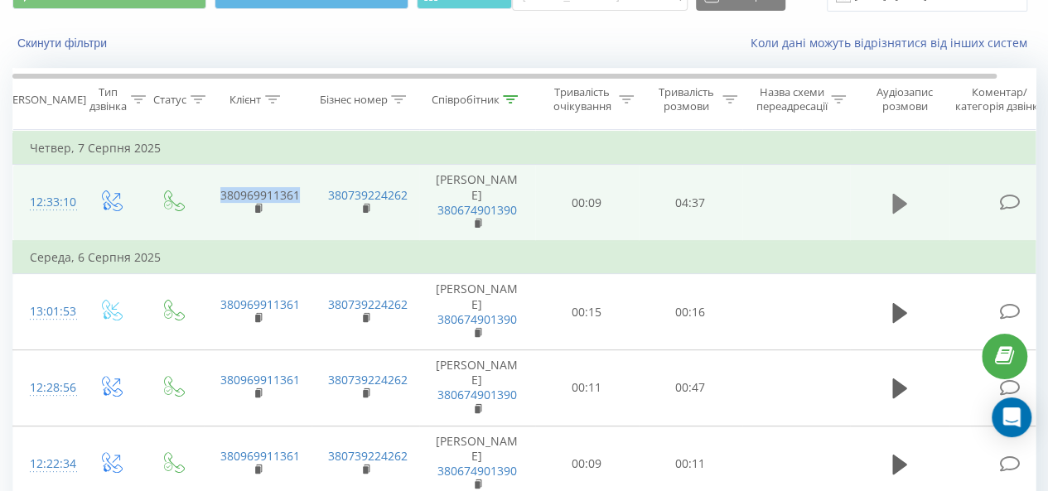
click at [903, 207] on icon at bounding box center [899, 203] width 15 height 23
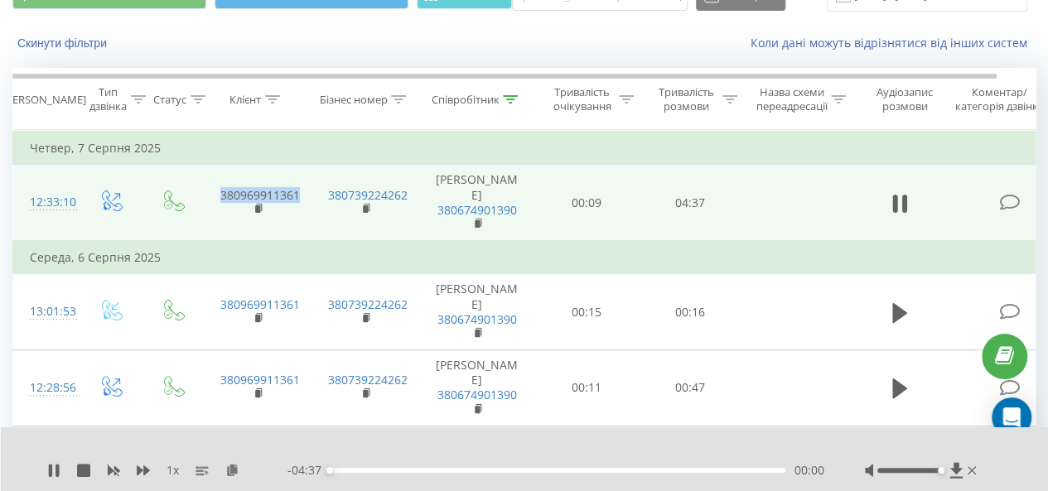
drag, startPoint x: 920, startPoint y: 470, endPoint x: 987, endPoint y: 471, distance: 67.1
click at [987, 471] on div "1 x - 04:37 00:00 00:00" at bounding box center [525, 459] width 1048 height 64
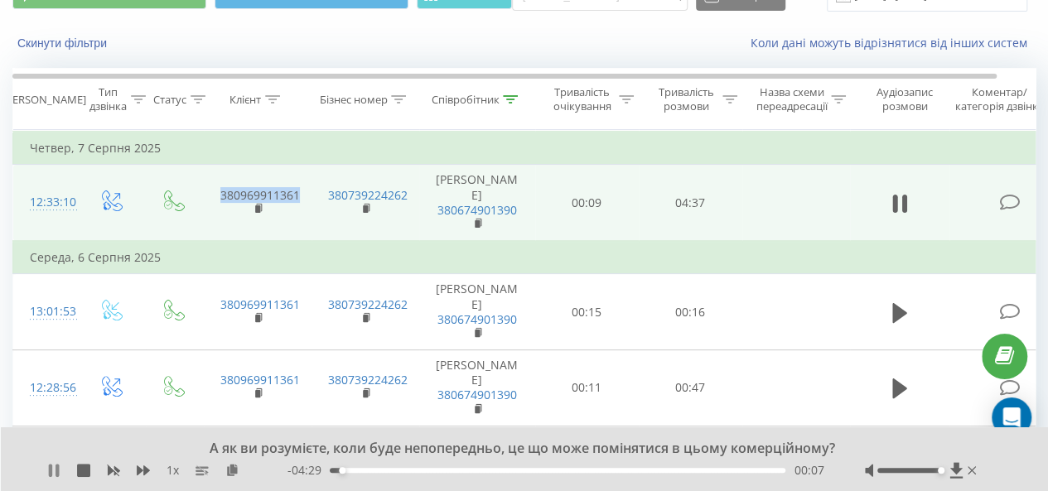
click at [58, 469] on icon at bounding box center [56, 470] width 3 height 13
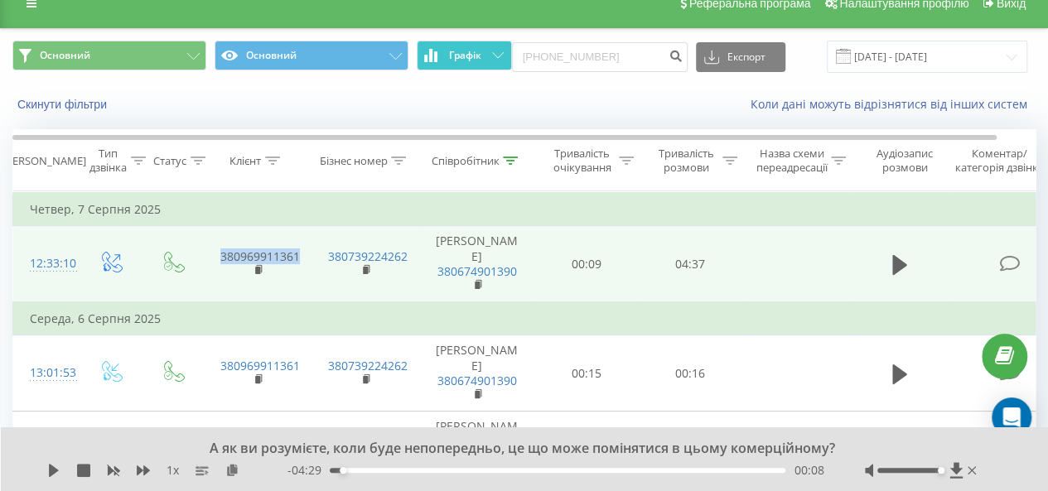
scroll to position [0, 0]
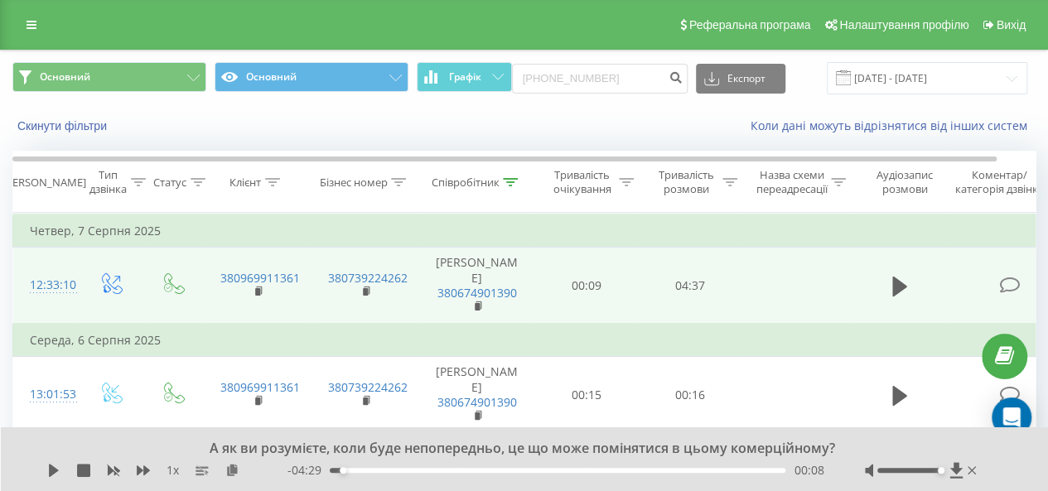
click at [523, 180] on div "Співробітник" at bounding box center [477, 183] width 116 height 14
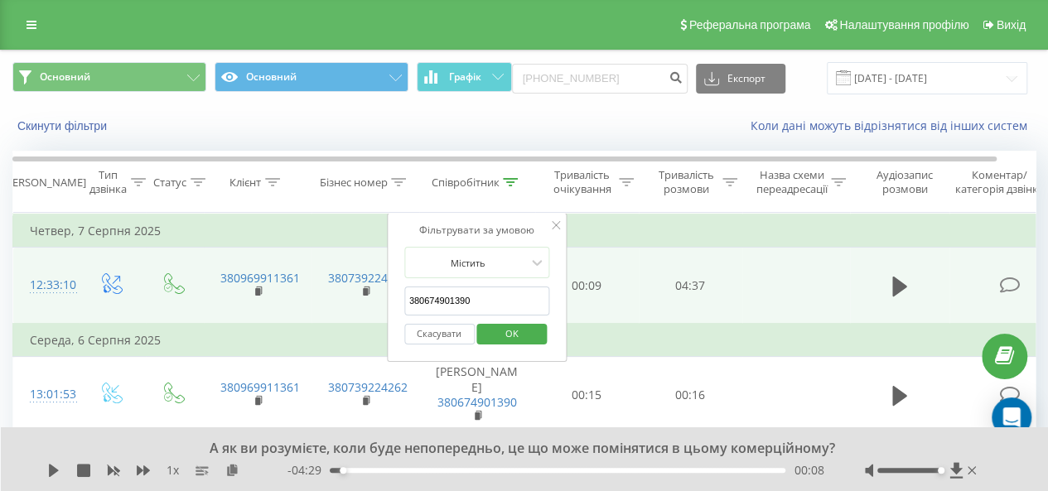
drag, startPoint x: 456, startPoint y: 299, endPoint x: 352, endPoint y: 301, distance: 103.6
paste input "1909454"
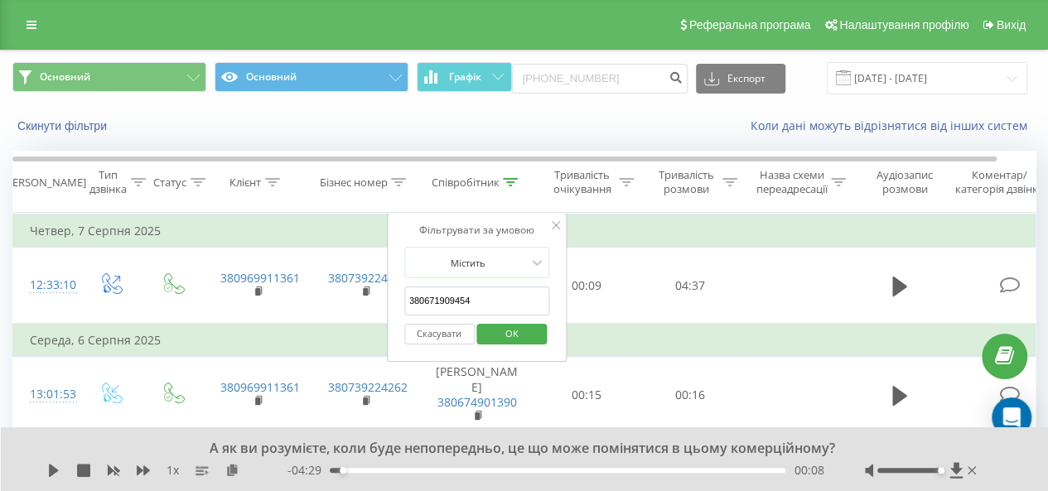
type input "380671909454"
click at [533, 329] on span "OK" at bounding box center [512, 334] width 46 height 26
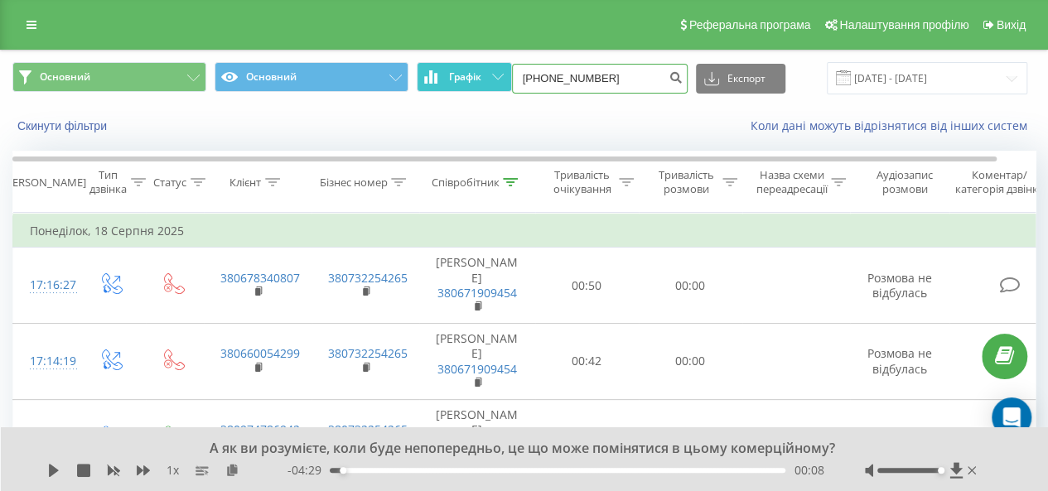
drag, startPoint x: 634, startPoint y: 75, endPoint x: 502, endPoint y: 79, distance: 132.6
click at [502, 79] on div "Основний Основний Графік +380956984853 Експорт .csv .xls .xlsx 01.08.2025 - 31.…" at bounding box center [523, 78] width 1023 height 32
paste input "[PHONE_NUMBER]"
type input "[PHONE_NUMBER]"
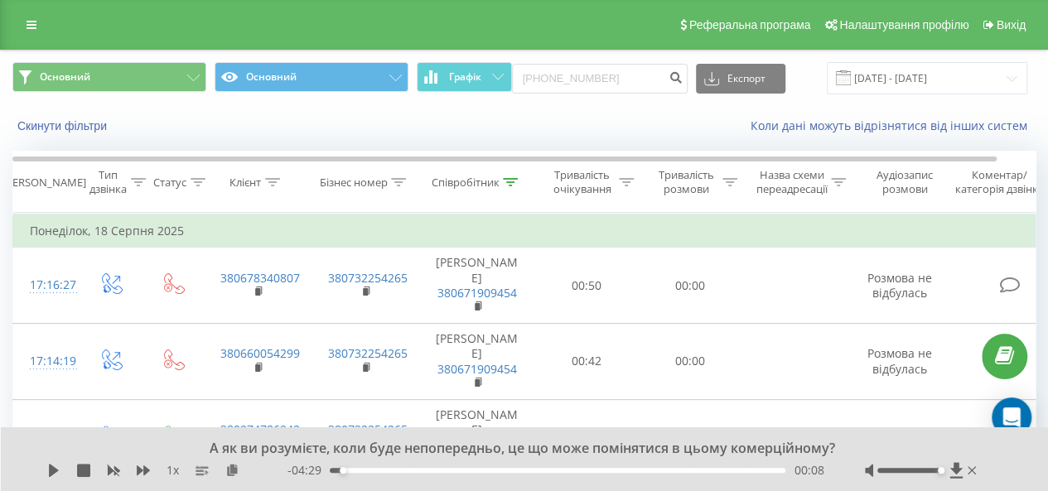
click at [500, 182] on div "Співробітник" at bounding box center [474, 183] width 87 height 14
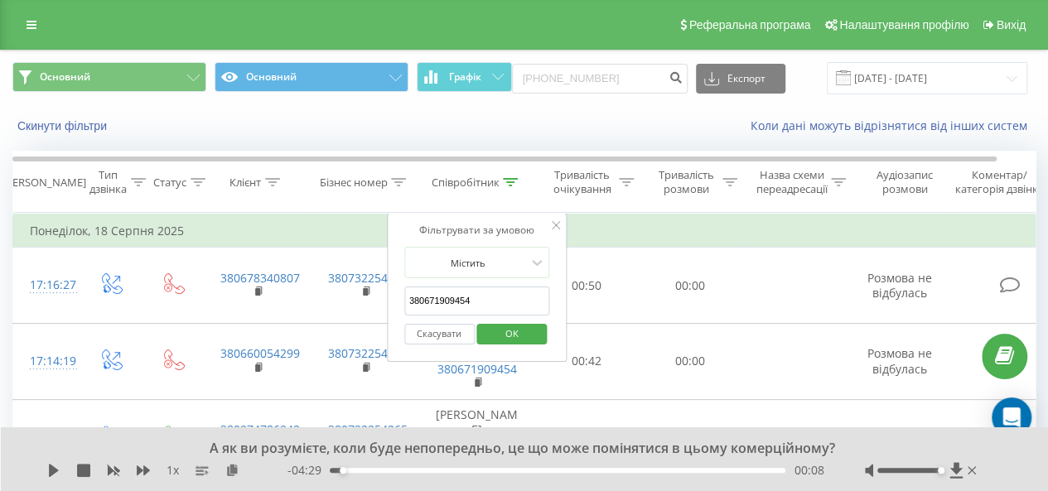
click at [504, 181] on icon at bounding box center [510, 182] width 15 height 8
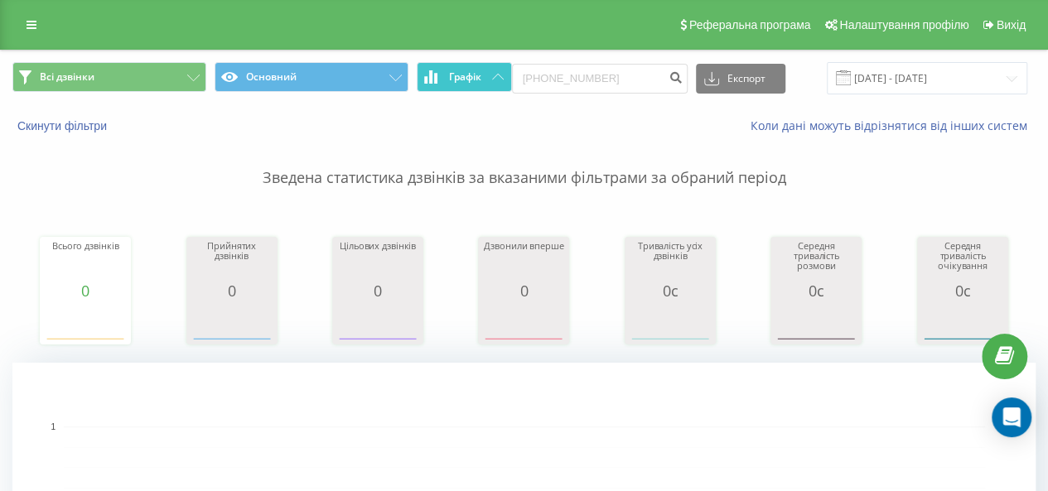
click at [478, 77] on span "Графік" at bounding box center [465, 77] width 32 height 12
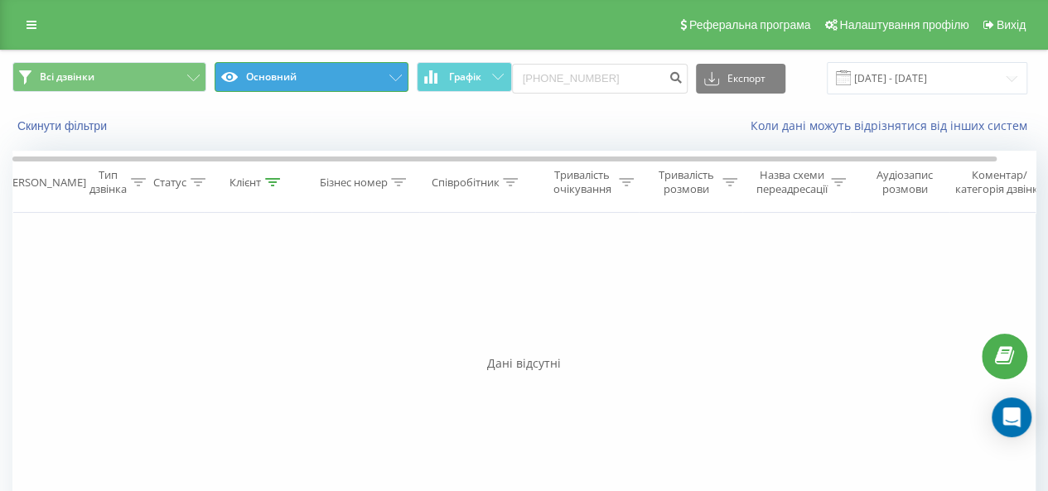
click at [384, 80] on button "Основний" at bounding box center [312, 77] width 194 height 30
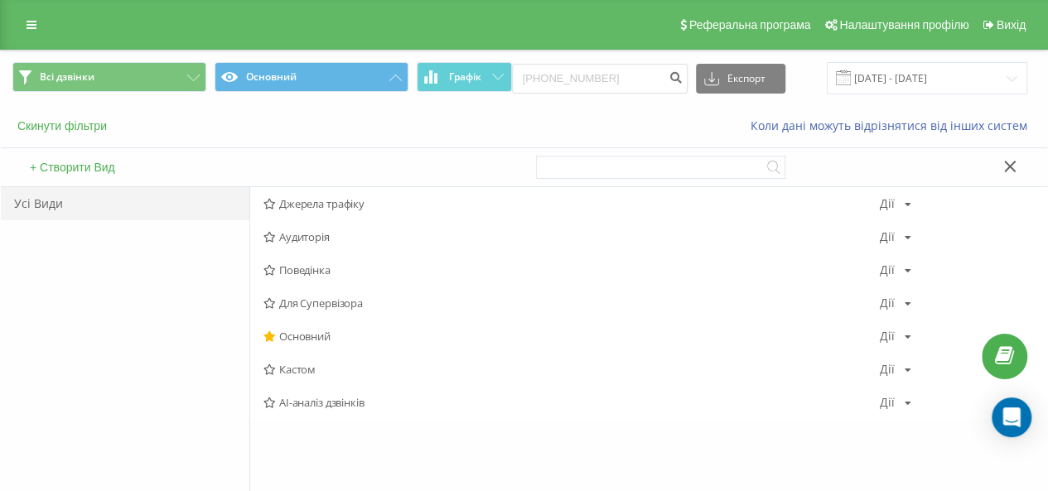
click at [87, 128] on button "Скинути фільтри" at bounding box center [63, 125] width 103 height 15
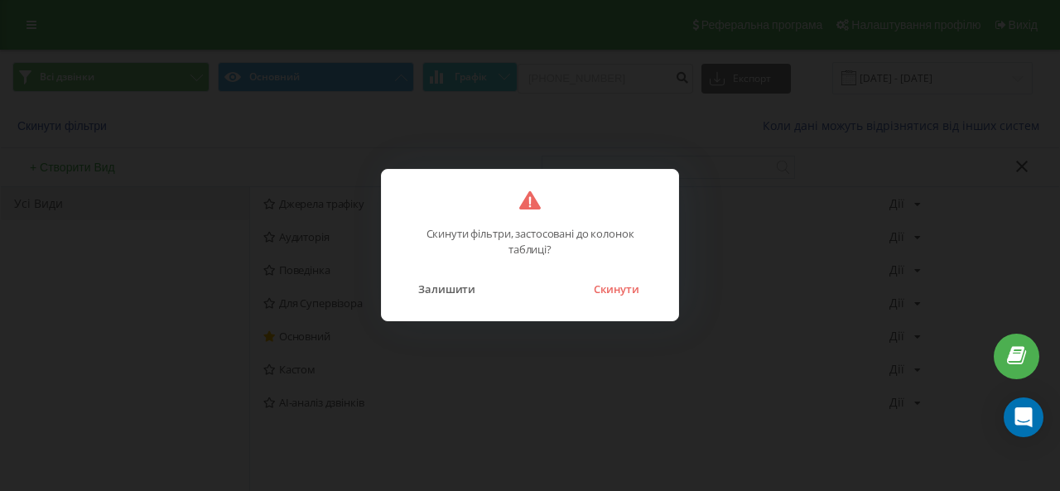
click at [620, 304] on div "Скинути фільтри, застосовані до колонок таблиці? Залишити Скинути" at bounding box center [530, 245] width 298 height 152
click at [620, 294] on button "Скинути" at bounding box center [617, 289] width 62 height 22
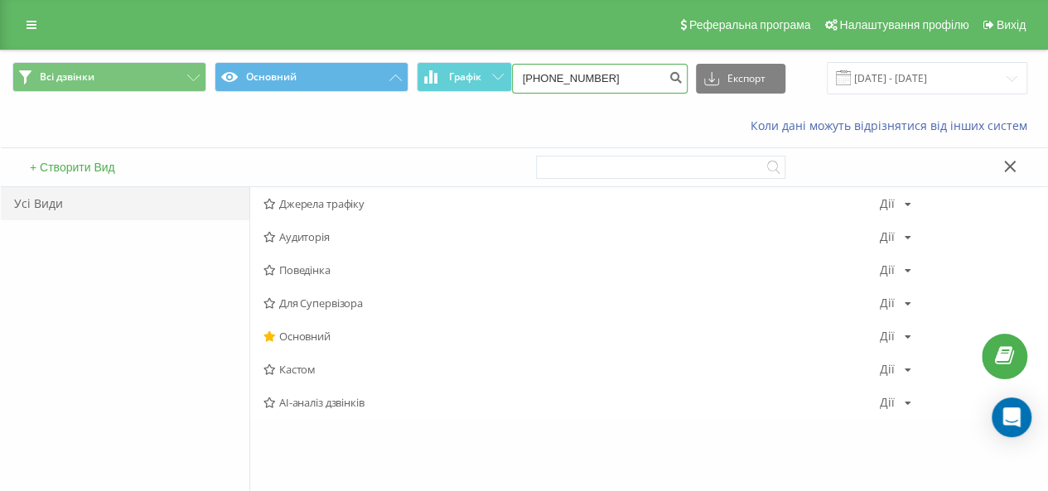
click at [598, 83] on input "+380503007321" at bounding box center [600, 79] width 176 height 30
click at [663, 80] on input "+380503007321" at bounding box center [600, 79] width 176 height 30
click at [619, 79] on input "+380503007321" at bounding box center [600, 79] width 176 height 30
click at [621, 79] on input "+380503007321" at bounding box center [600, 79] width 176 height 30
drag, startPoint x: 631, startPoint y: 75, endPoint x: 518, endPoint y: 69, distance: 113.7
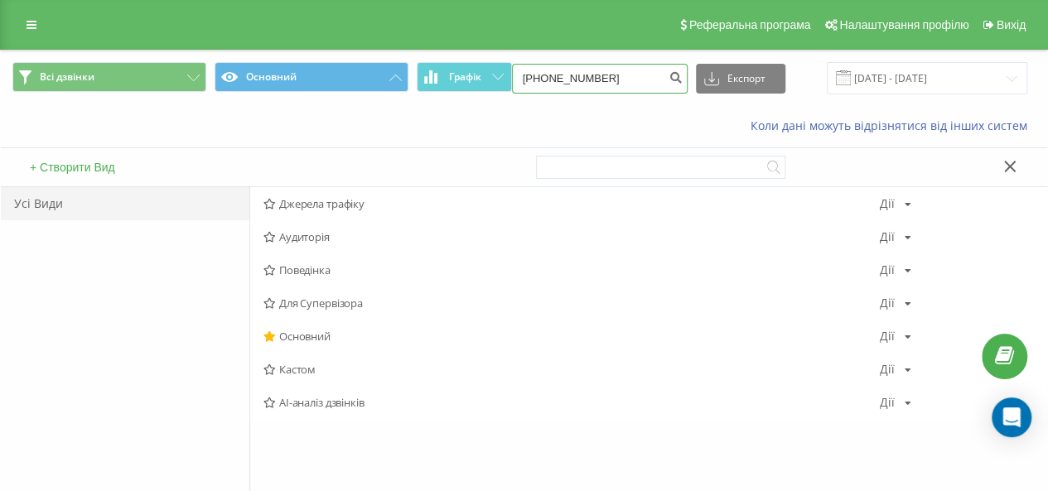
click at [518, 69] on input "+380503007321" at bounding box center [600, 79] width 176 height 30
paste input
type input "+380503007321"
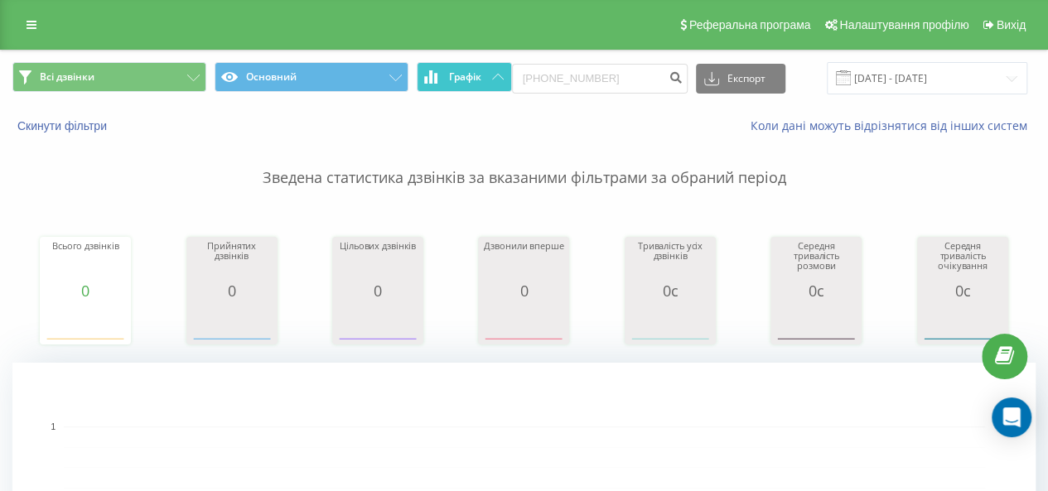
click at [475, 75] on span "Графік" at bounding box center [465, 77] width 32 height 12
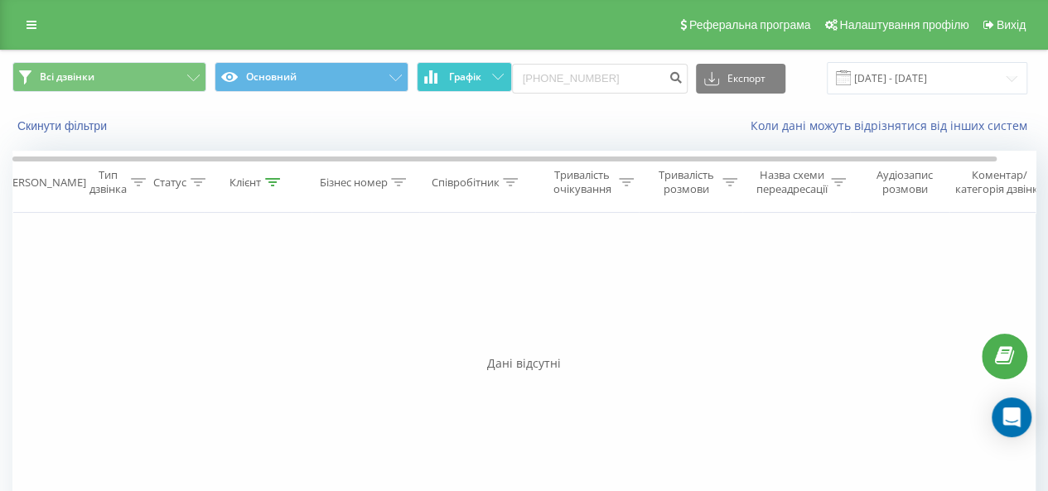
click at [480, 82] on span "Графік" at bounding box center [465, 77] width 32 height 12
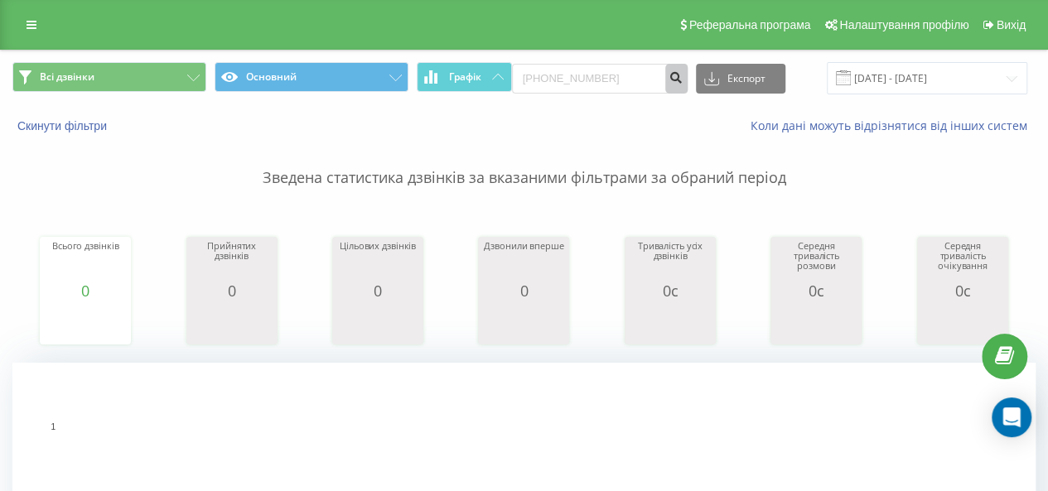
click at [672, 88] on button "submit" at bounding box center [676, 79] width 22 height 30
click at [552, 75] on input "[PHONE_NUMBER]" at bounding box center [600, 79] width 176 height 30
click at [540, 79] on input "[PHONE_NUMBER]" at bounding box center [600, 79] width 176 height 30
click at [535, 80] on input "[PHONE_NUMBER]" at bounding box center [600, 79] width 176 height 30
type input "380503007321"
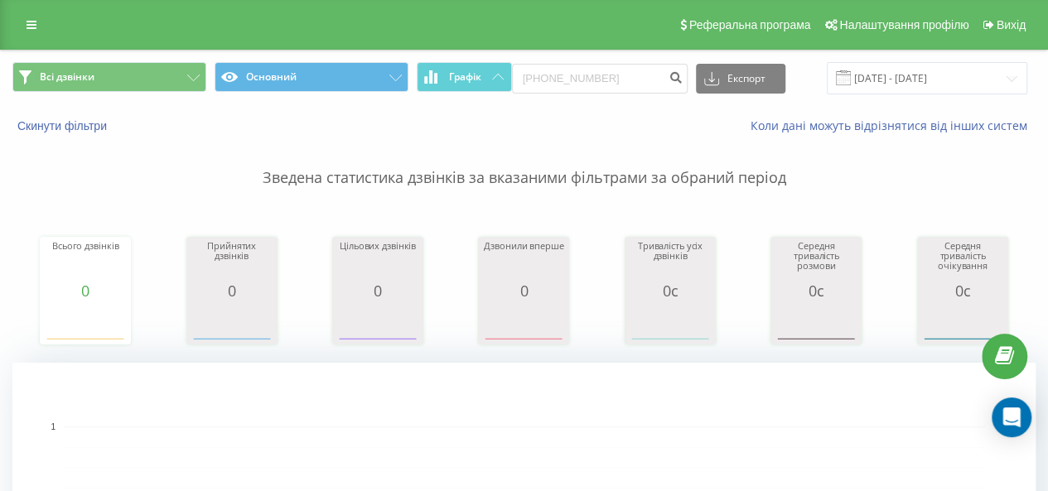
click at [646, 49] on div "Реферальна програма Налаштування профілю Вихід" at bounding box center [524, 25] width 1048 height 50
click at [644, 77] on input "+380503007321" at bounding box center [600, 79] width 176 height 30
click at [535, 82] on input "+380503007321" at bounding box center [600, 79] width 176 height 30
click at [543, 77] on input "+380503007321" at bounding box center [600, 79] width 176 height 30
click at [538, 78] on input "80503007321" at bounding box center [600, 79] width 176 height 30
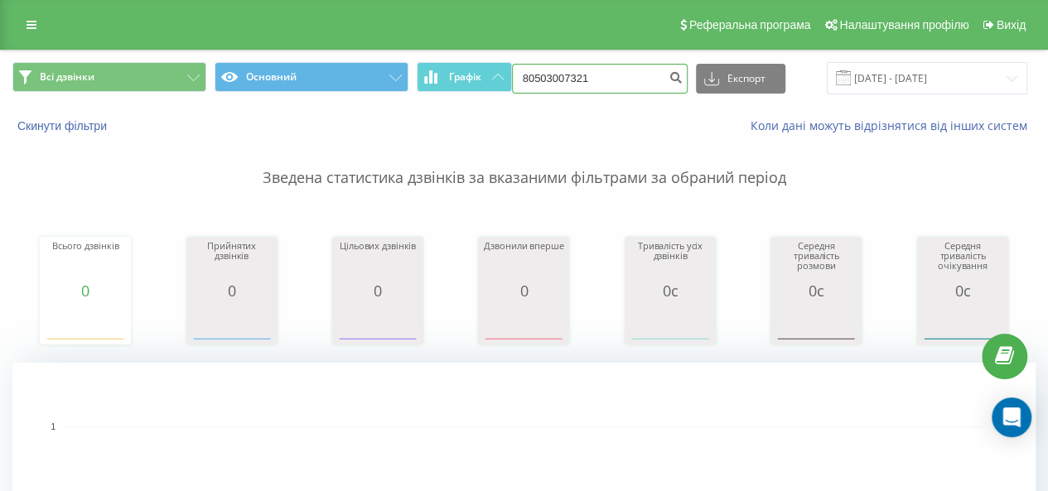
click at [535, 78] on input "80503007321" at bounding box center [600, 79] width 176 height 30
type input "0503007321"
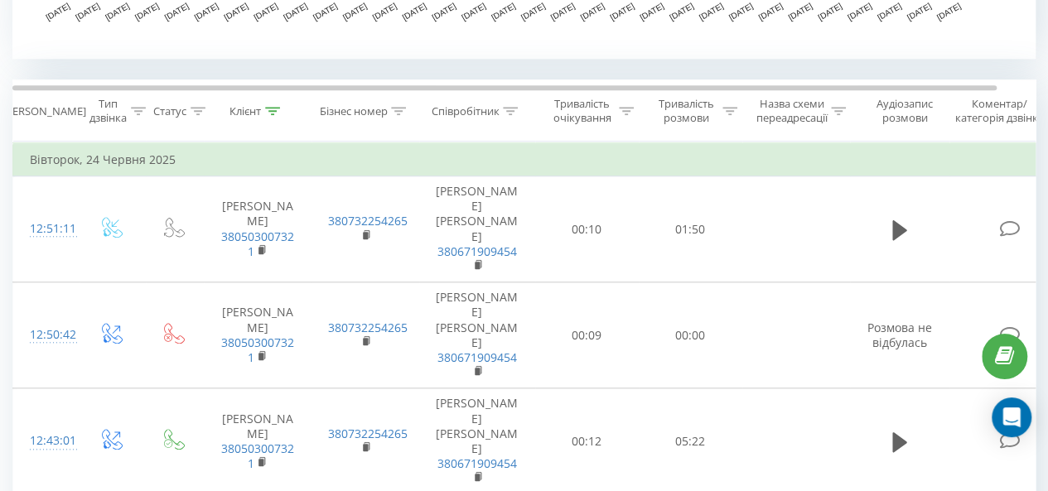
scroll to position [745, 0]
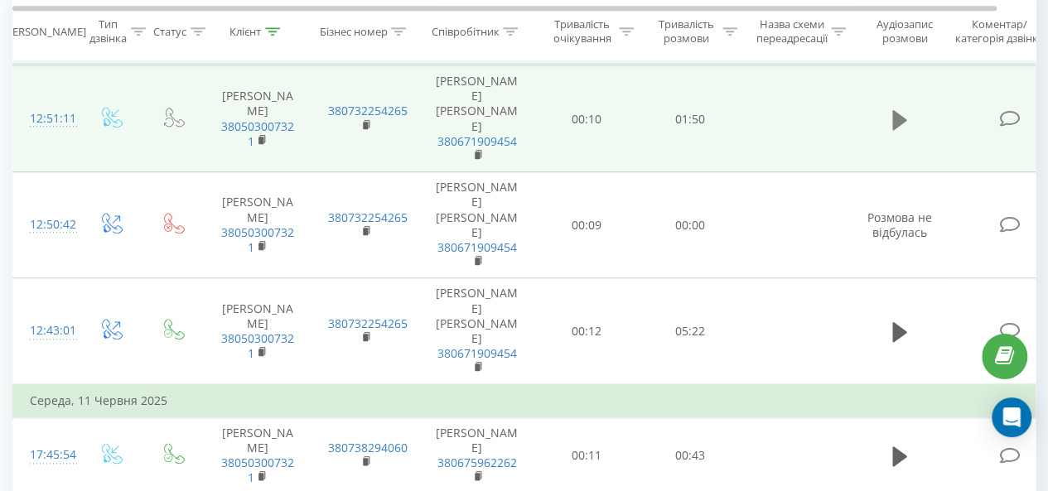
click at [907, 108] on button at bounding box center [899, 120] width 25 height 25
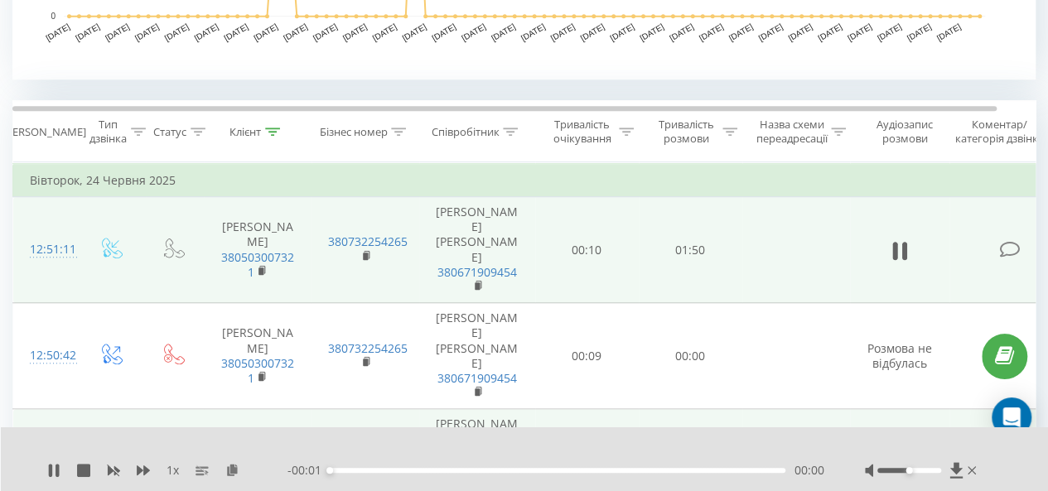
scroll to position [580, 0]
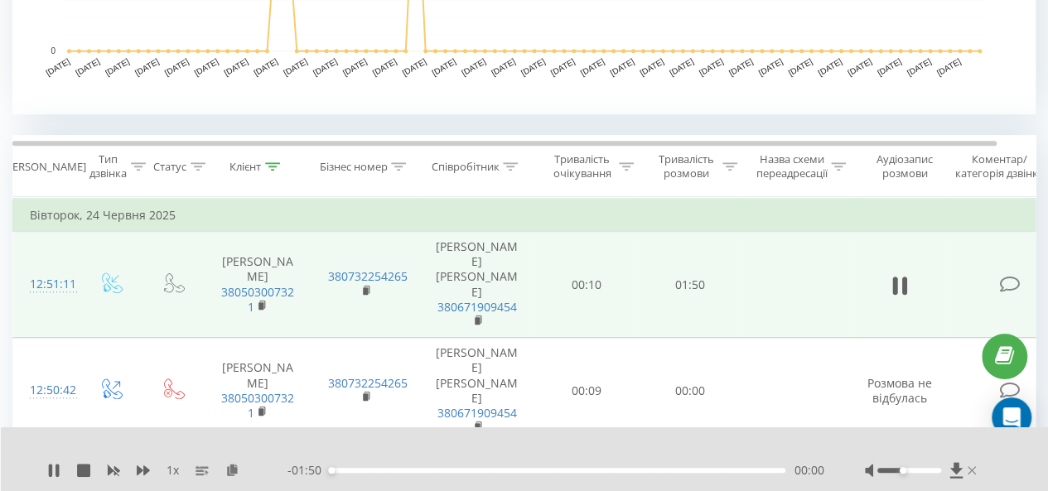
drag, startPoint x: 904, startPoint y: 470, endPoint x: 967, endPoint y: 471, distance: 63.0
click at [967, 471] on div at bounding box center [922, 470] width 115 height 17
click at [178, 470] on span "1 x" at bounding box center [172, 470] width 12 height 17
click at [144, 472] on icon at bounding box center [143, 470] width 13 height 10
drag, startPoint x: 470, startPoint y: 468, endPoint x: 721, endPoint y: 469, distance: 251.0
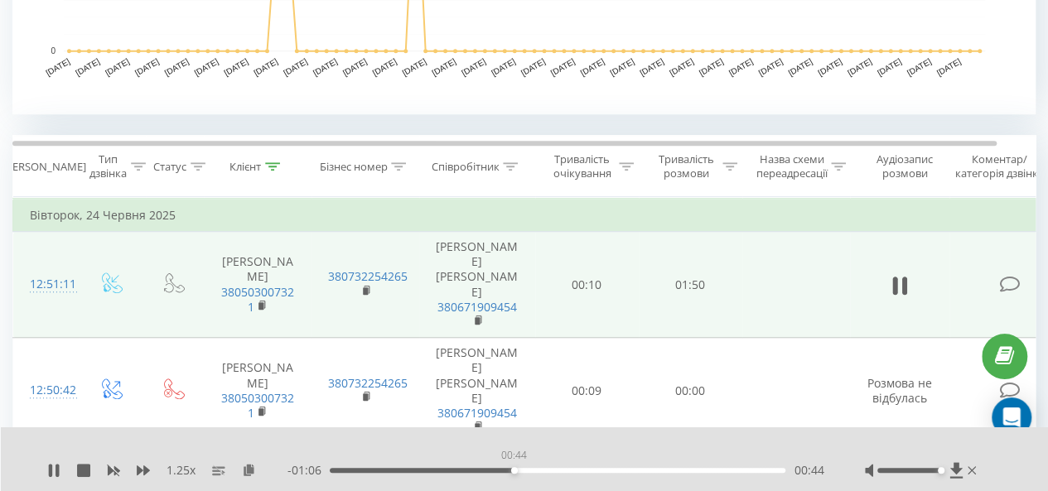
click at [716, 470] on div "00:44" at bounding box center [558, 470] width 456 height 5
click at [960, 476] on icon at bounding box center [956, 470] width 14 height 17
